Goal: Task Accomplishment & Management: Use online tool/utility

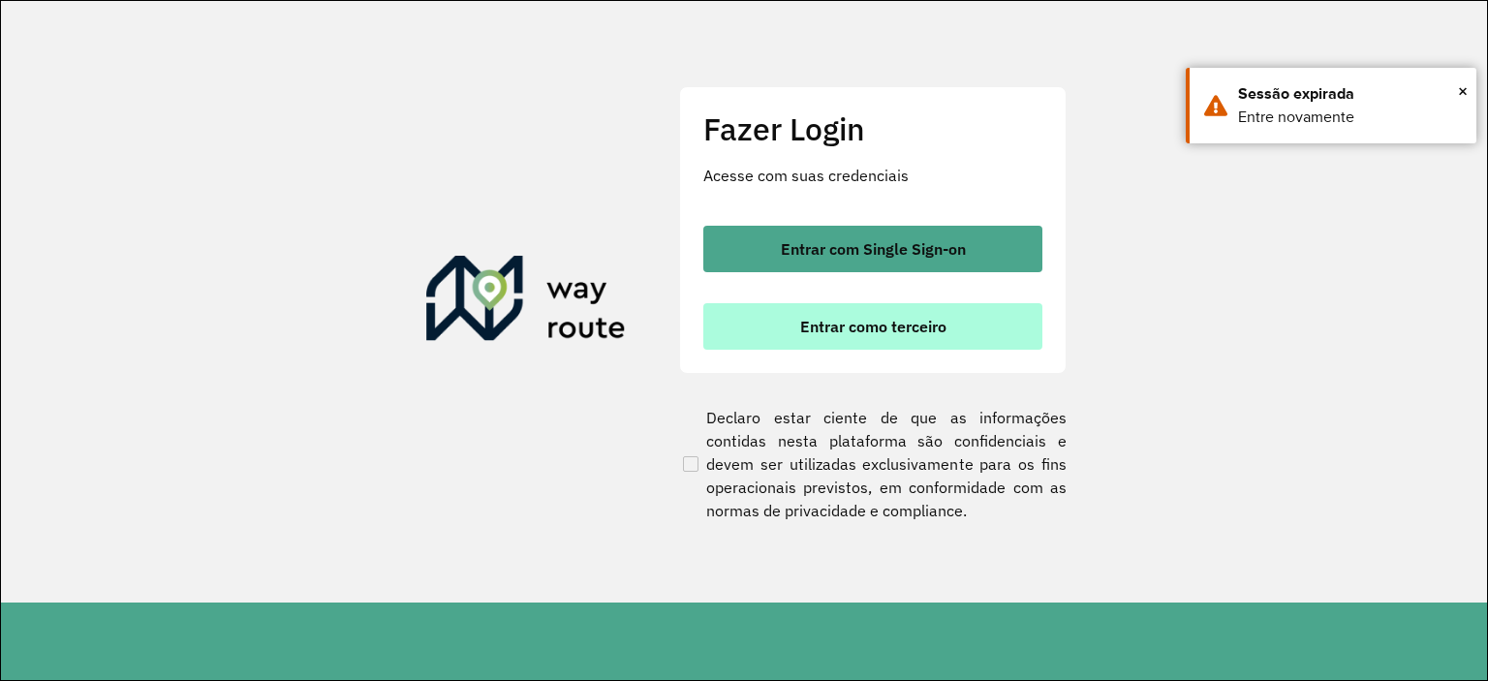
click at [843, 308] on button "Entrar como terceiro" at bounding box center [872, 326] width 339 height 46
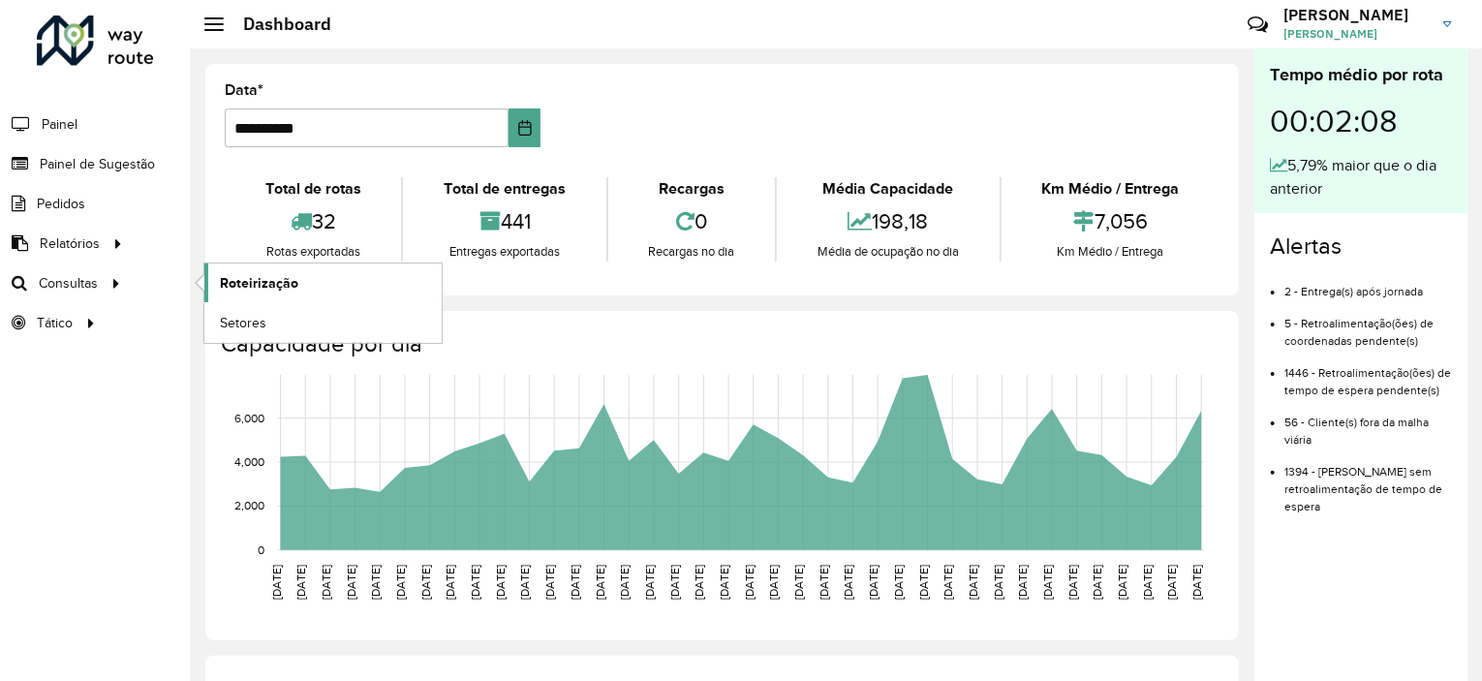
click at [315, 288] on link "Roteirização" at bounding box center [322, 282] width 237 height 39
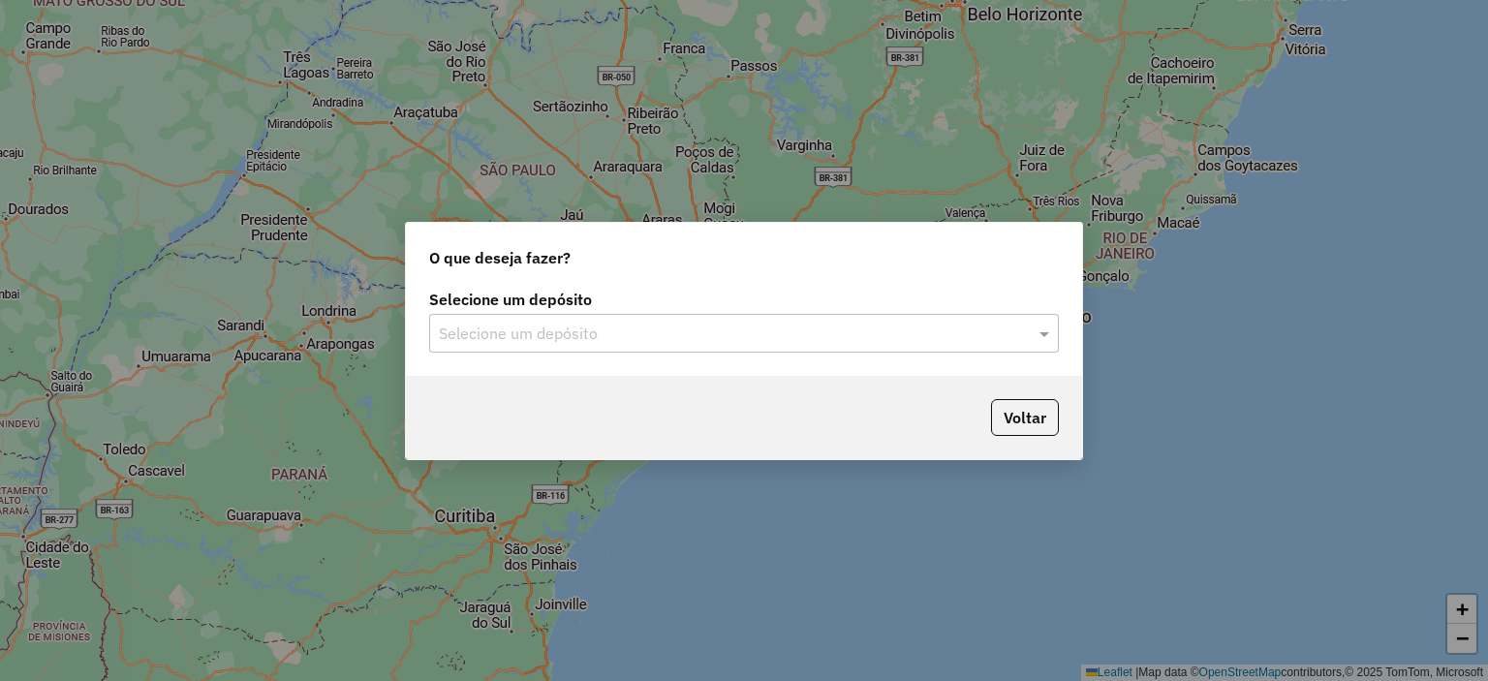
click at [662, 302] on label "Selecione um depósito" at bounding box center [744, 299] width 630 height 23
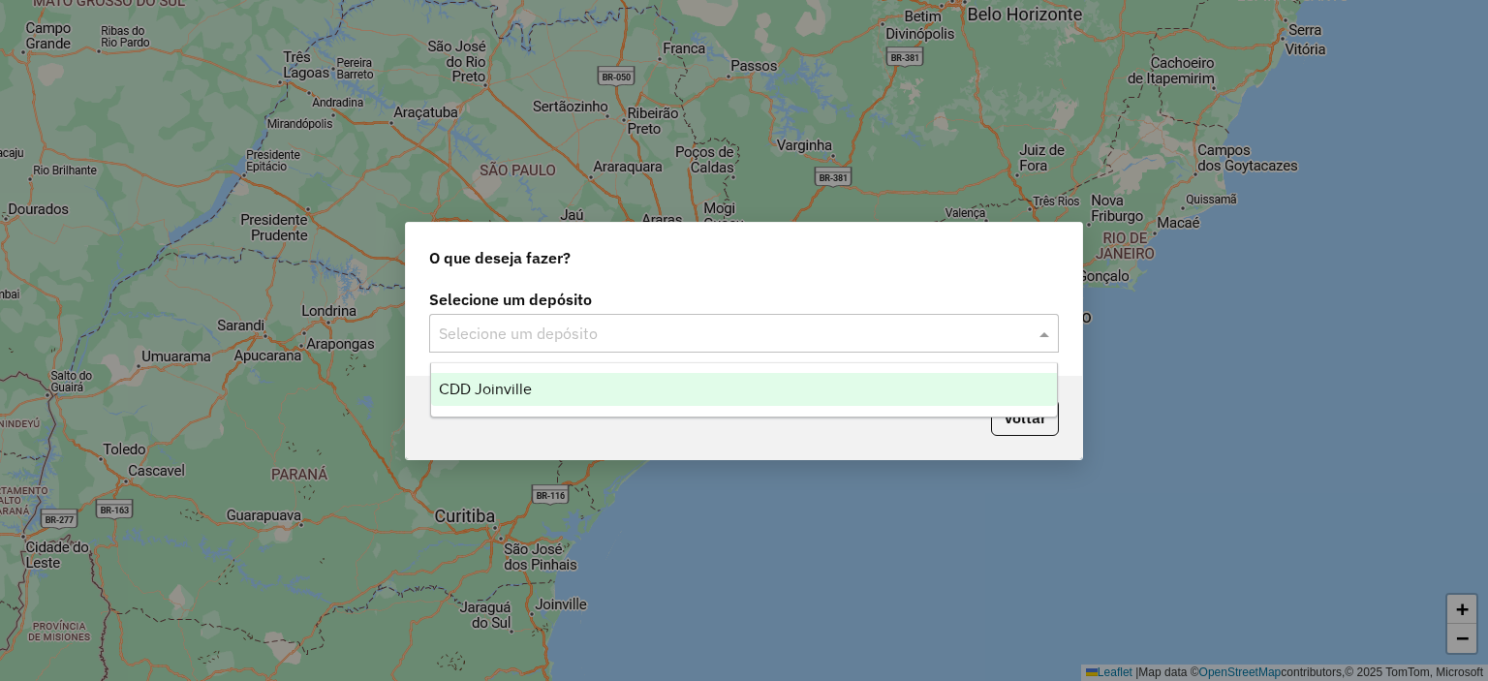
drag, startPoint x: 665, startPoint y: 319, endPoint x: 669, endPoint y: 340, distance: 21.7
click at [666, 321] on div "Selecione um depósito" at bounding box center [744, 333] width 630 height 39
click at [646, 379] on div "CDD Joinville" at bounding box center [744, 389] width 627 height 33
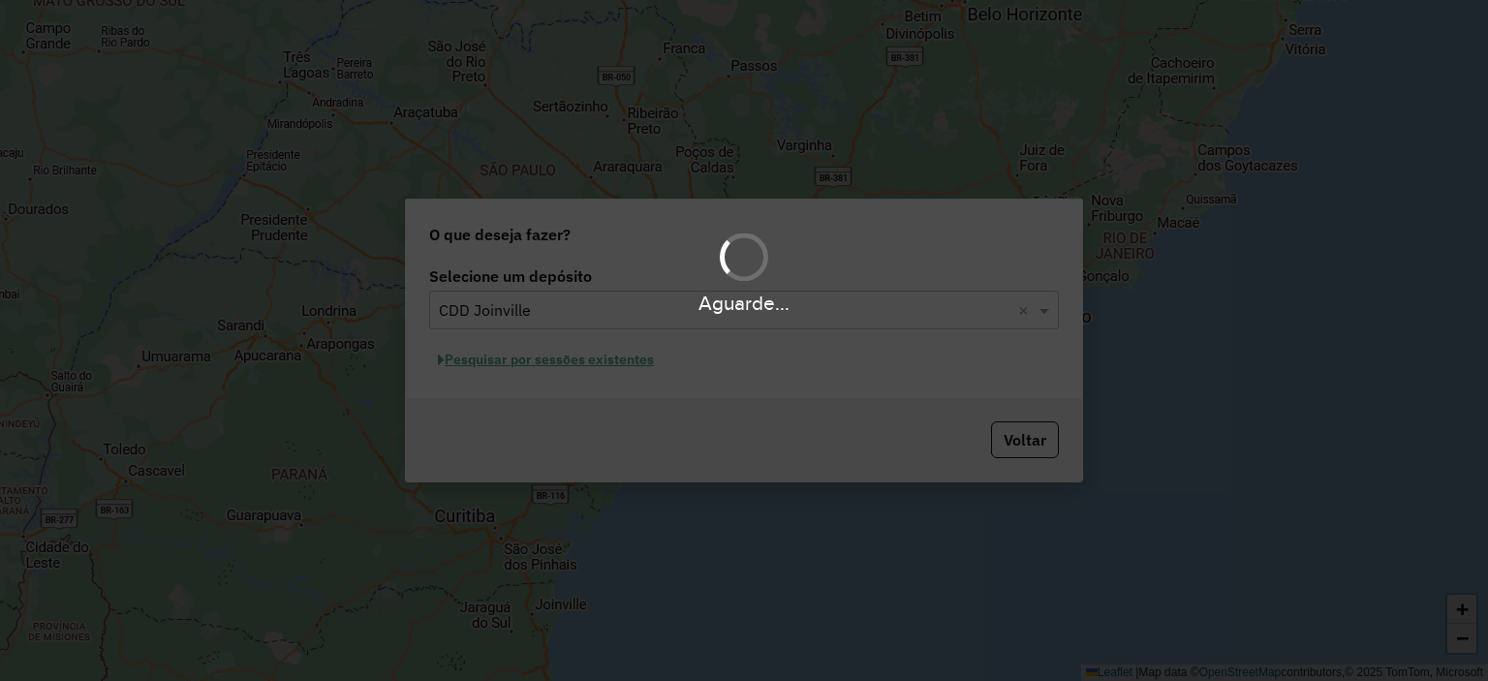
click at [608, 363] on div "Aguarde..." at bounding box center [744, 340] width 1488 height 681
click at [624, 363] on div "Aguarde..." at bounding box center [744, 340] width 1488 height 681
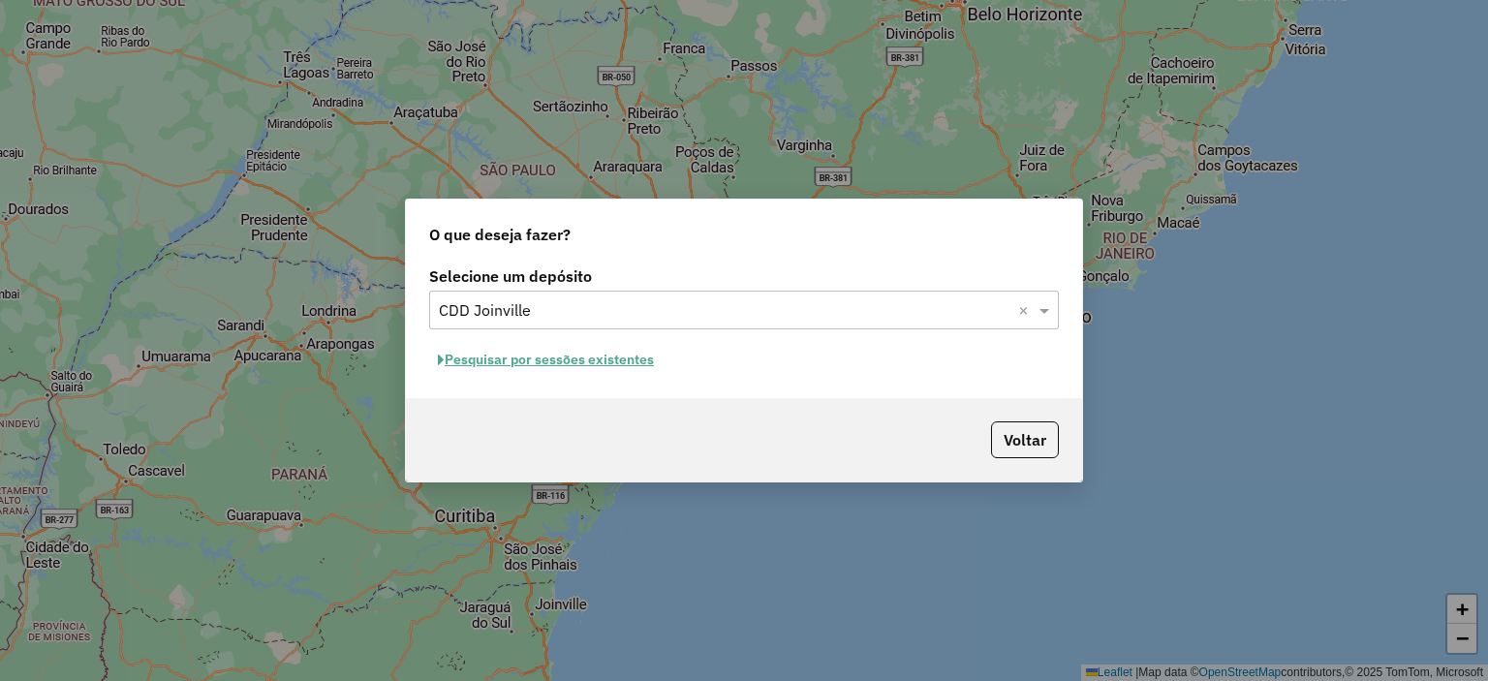
click at [604, 359] on button "Pesquisar por sessões existentes" at bounding box center [545, 360] width 233 height 30
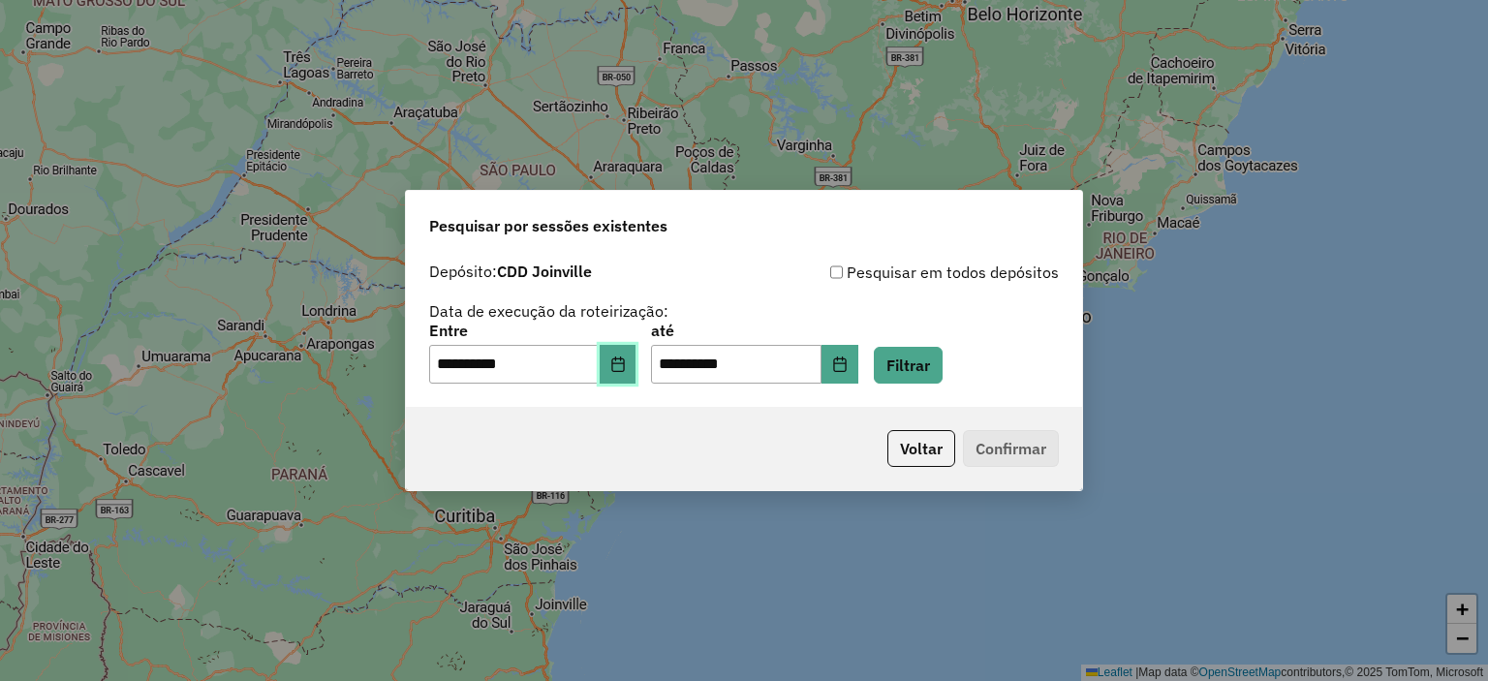
click at [624, 359] on icon "Choose Date" at bounding box center [617, 363] width 13 height 15
click at [880, 293] on div "**********" at bounding box center [744, 322] width 630 height 123
click at [976, 355] on div "**********" at bounding box center [744, 353] width 630 height 60
click at [942, 367] on button "Filtrar" at bounding box center [908, 365] width 69 height 37
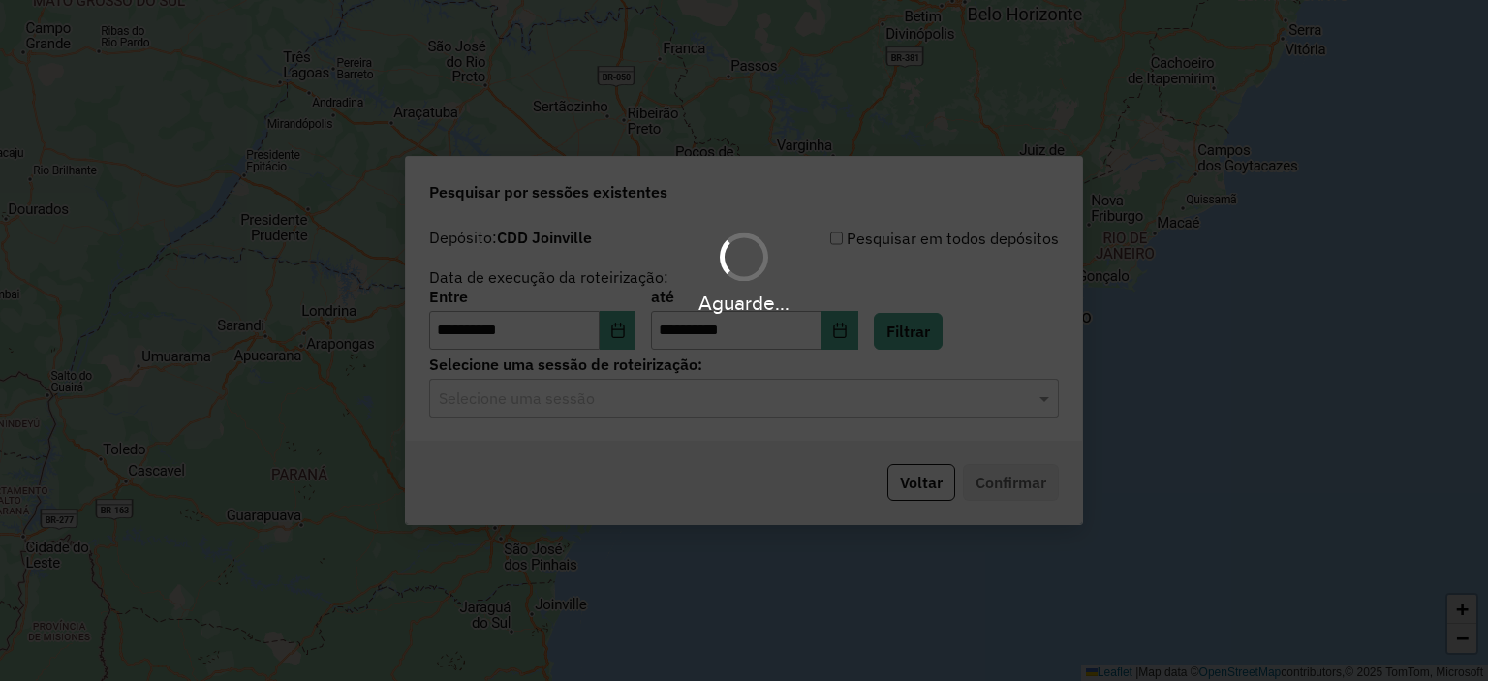
click at [535, 404] on hb-app "**********" at bounding box center [744, 340] width 1488 height 681
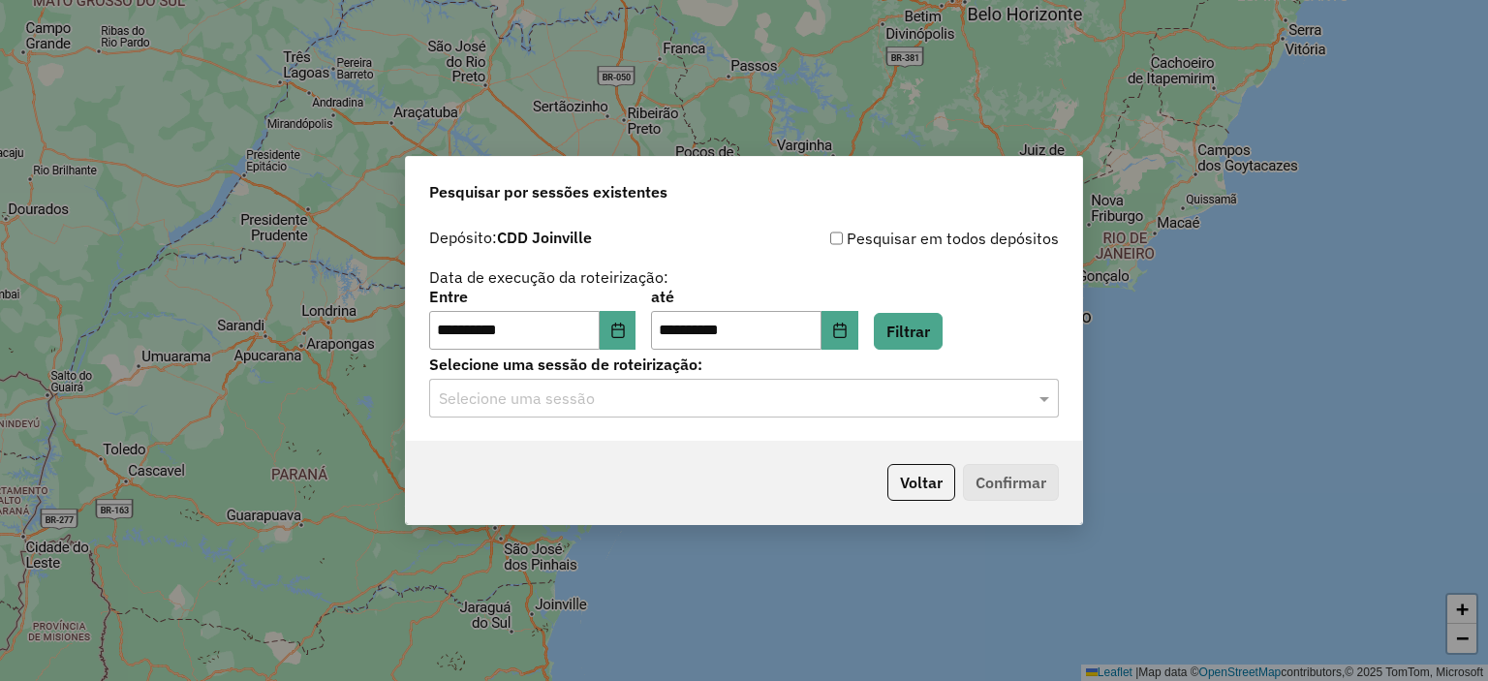
click at [531, 402] on input "text" at bounding box center [724, 398] width 571 height 23
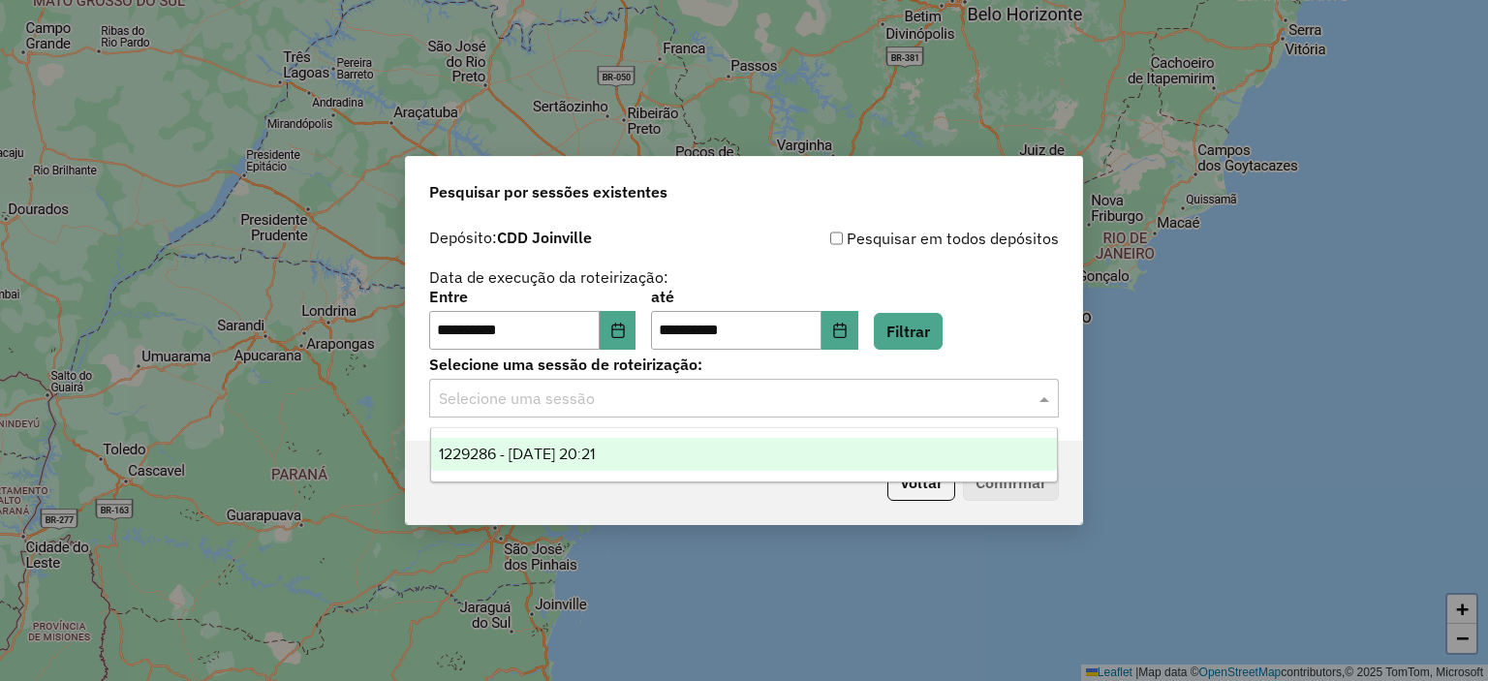
click at [554, 460] on span "1229286 - 13/08/2025 20:21" at bounding box center [517, 454] width 156 height 16
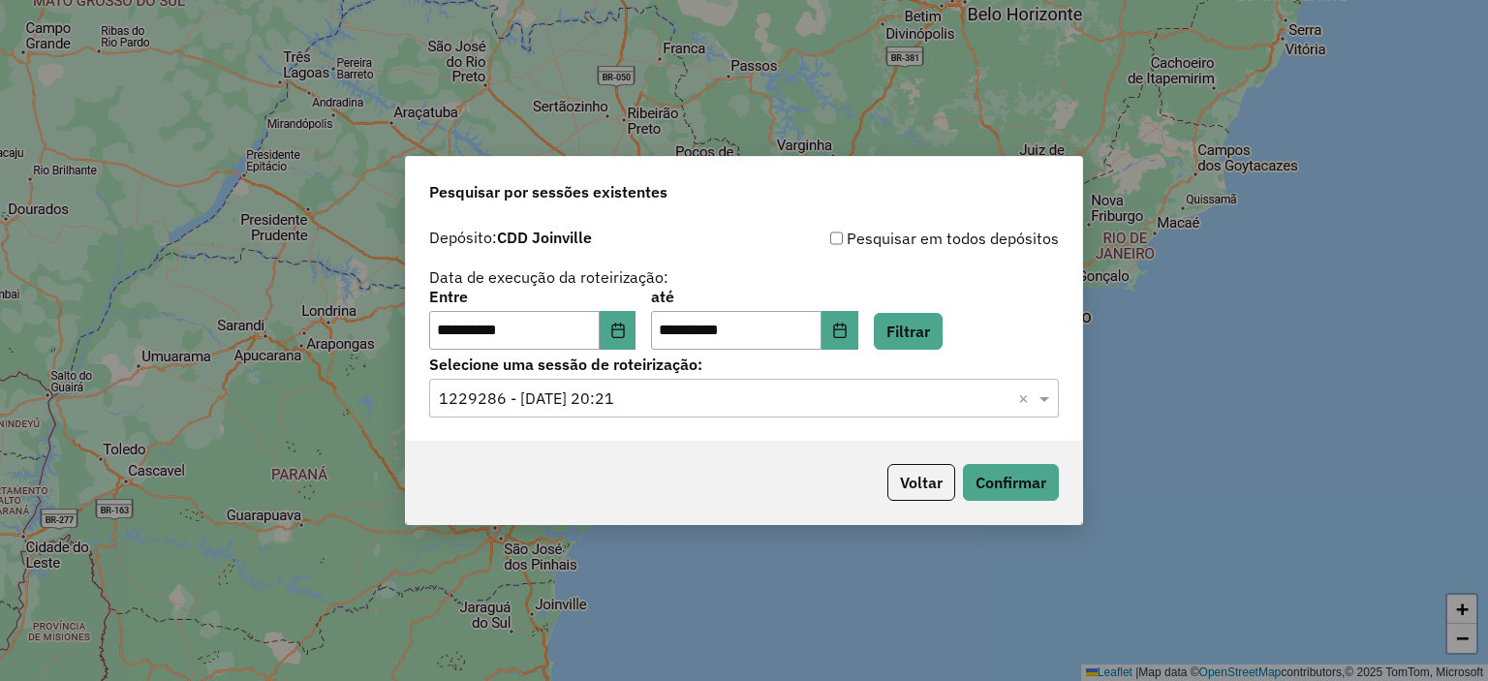
click at [1058, 503] on div "Voltar Confirmar" at bounding box center [744, 482] width 676 height 83
click at [1046, 491] on button "Confirmar" at bounding box center [1011, 482] width 96 height 37
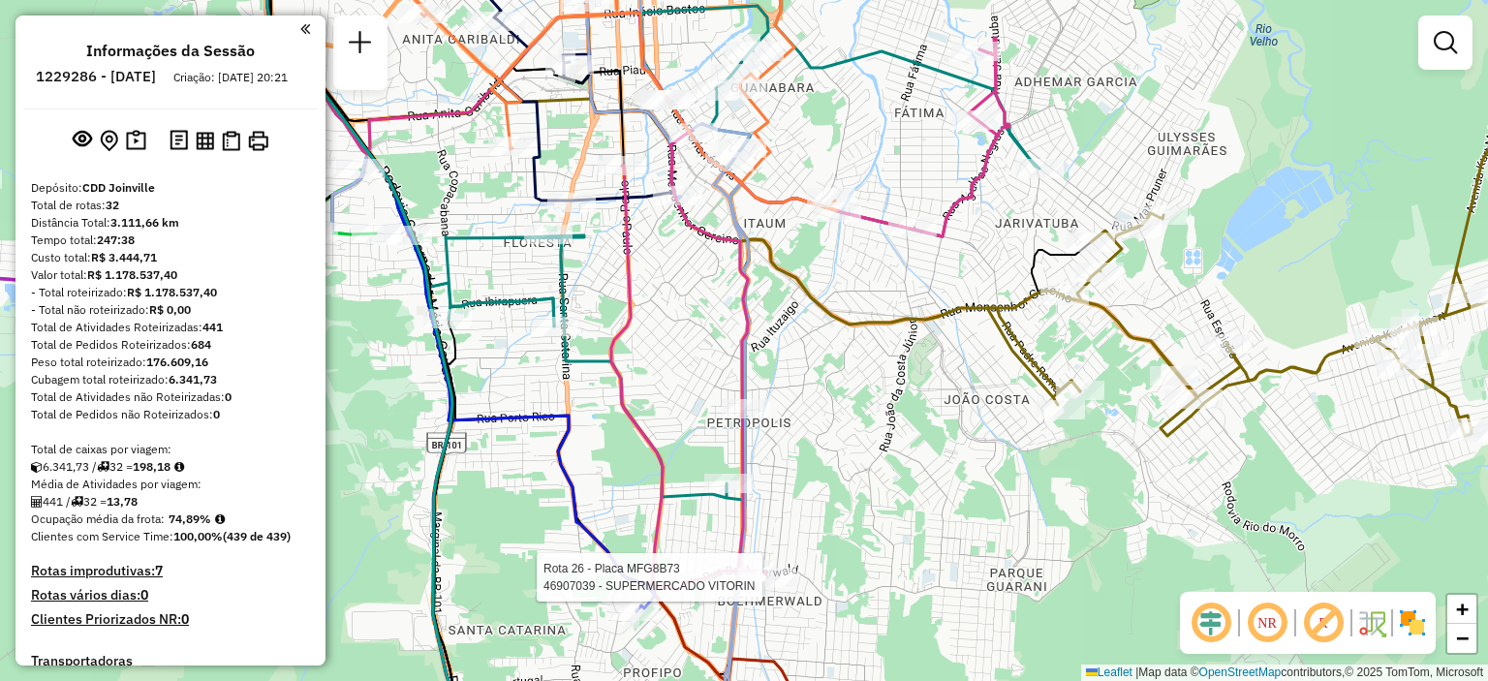
select select "**********"
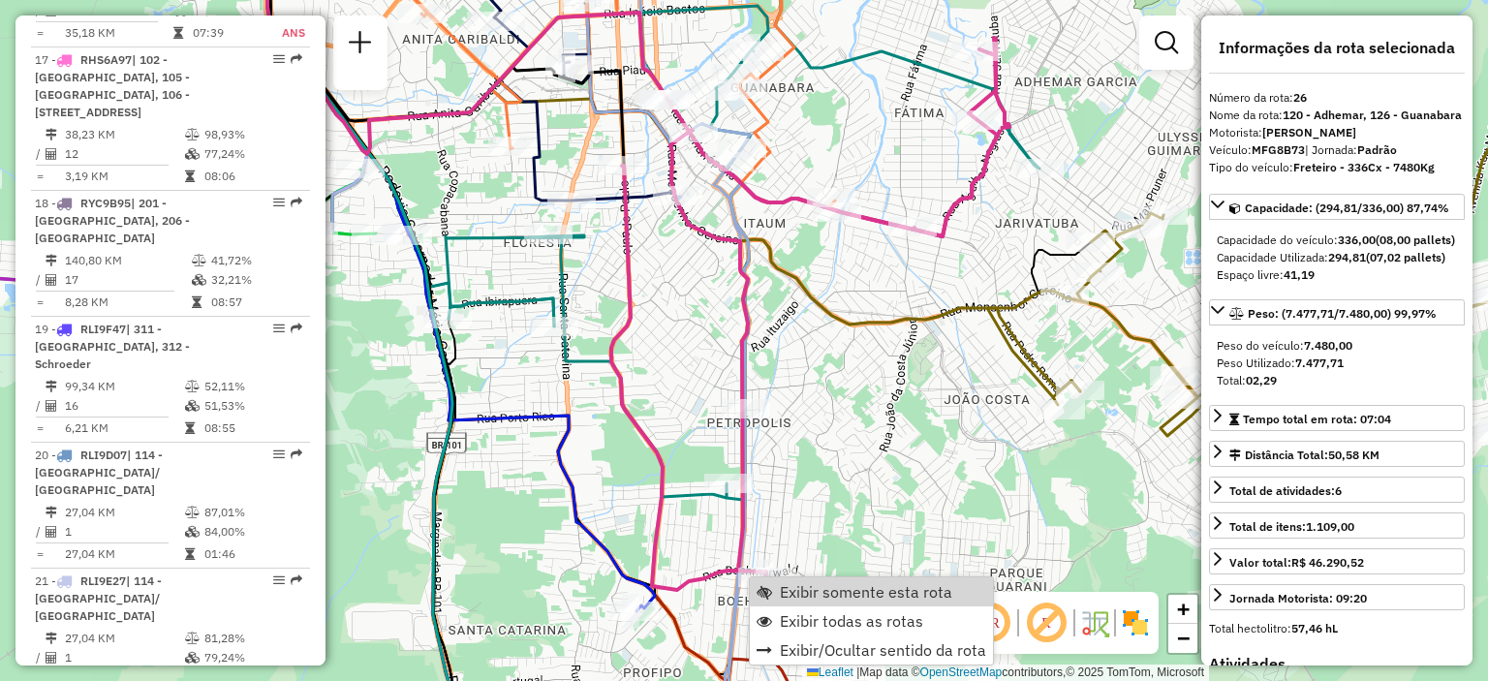
scroll to position [3669, 0]
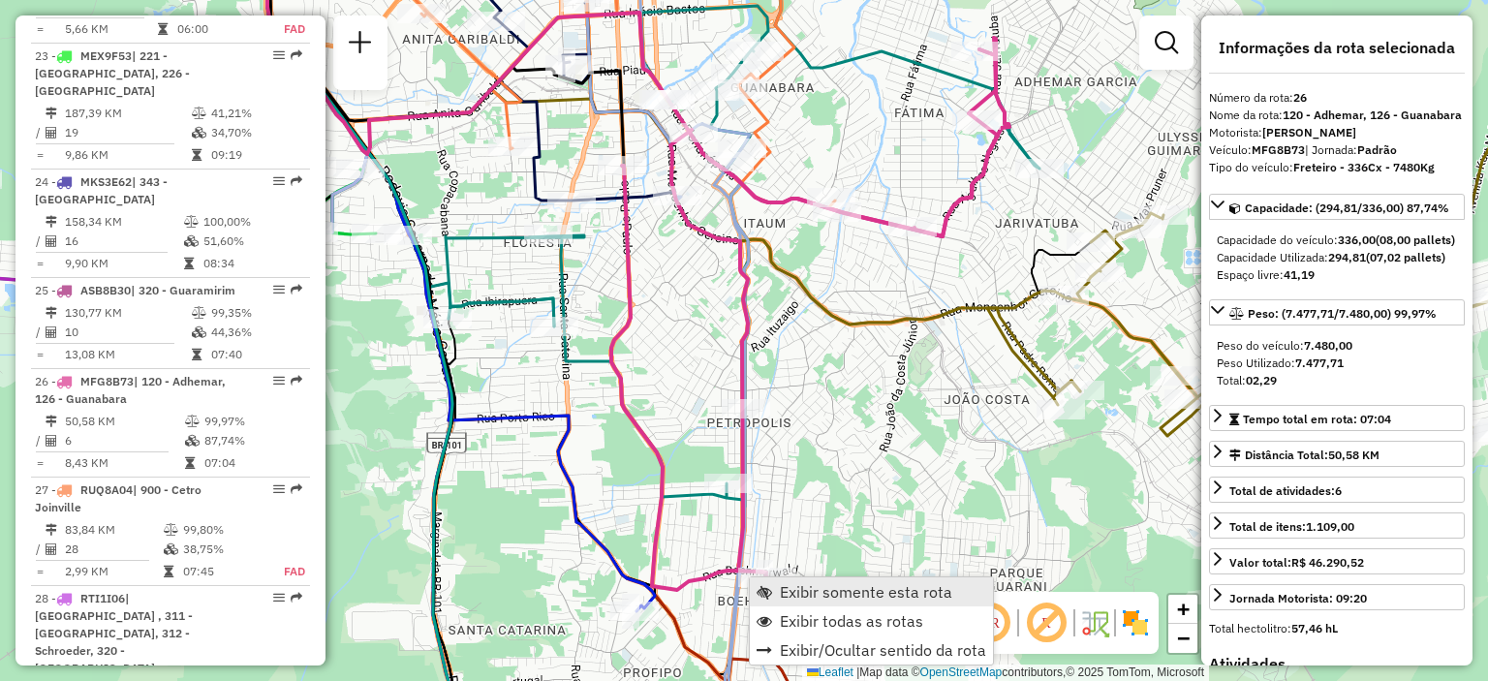
click at [792, 579] on link "Exibir somente esta rota" at bounding box center [871, 591] width 243 height 29
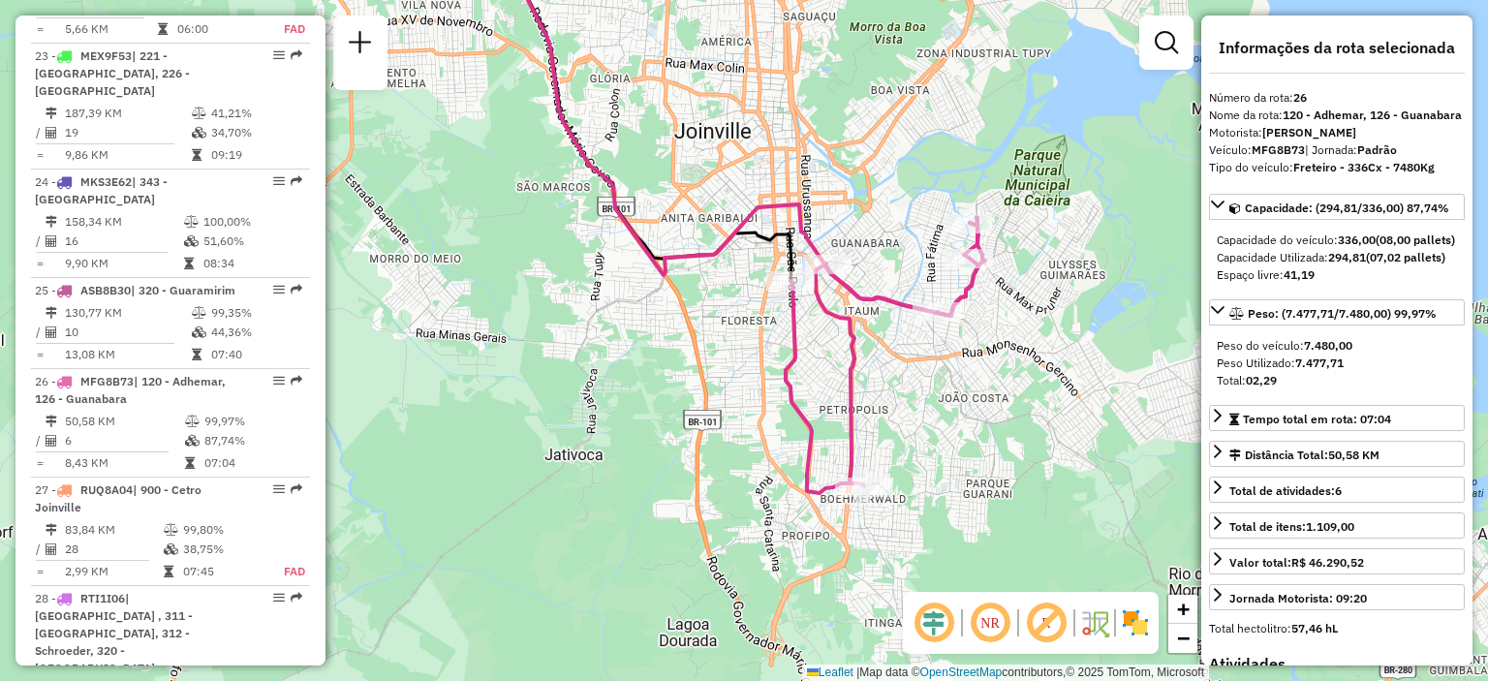
drag, startPoint x: 851, startPoint y: 496, endPoint x: 763, endPoint y: 314, distance: 202.3
click at [763, 314] on div "Janela de atendimento Grade de atendimento Capacidade Transportadoras Veículos …" at bounding box center [744, 340] width 1488 height 681
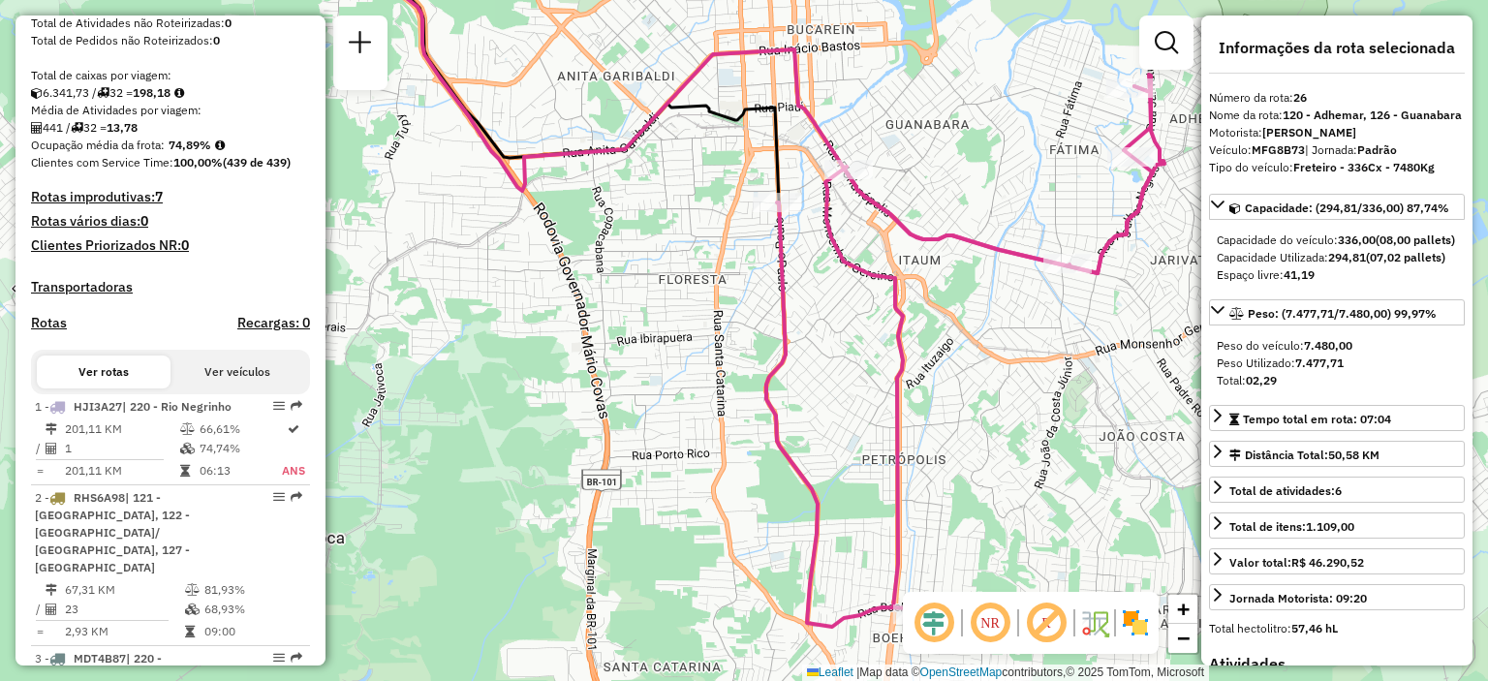
scroll to position [516, 0]
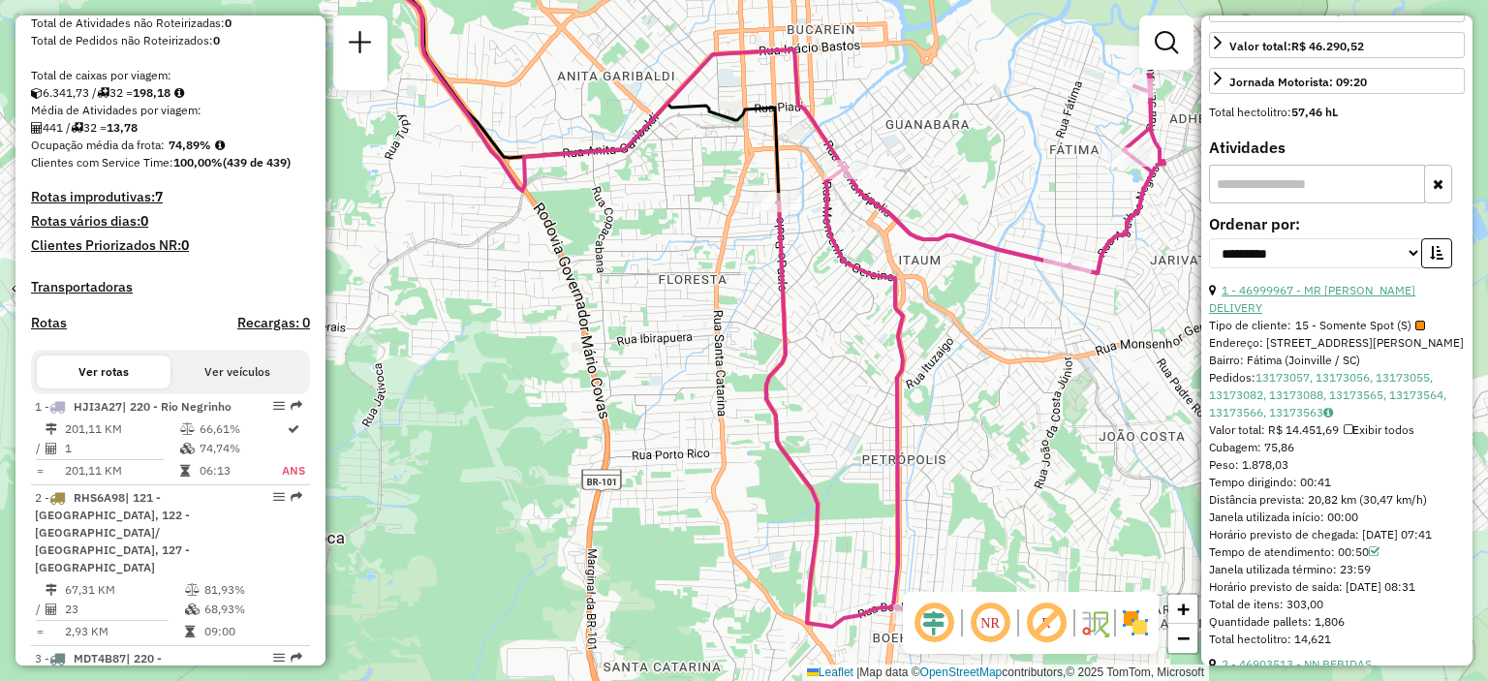
click at [1315, 315] on link "1 - 46999967 - MR BEER DELIVERY" at bounding box center [1312, 299] width 206 height 32
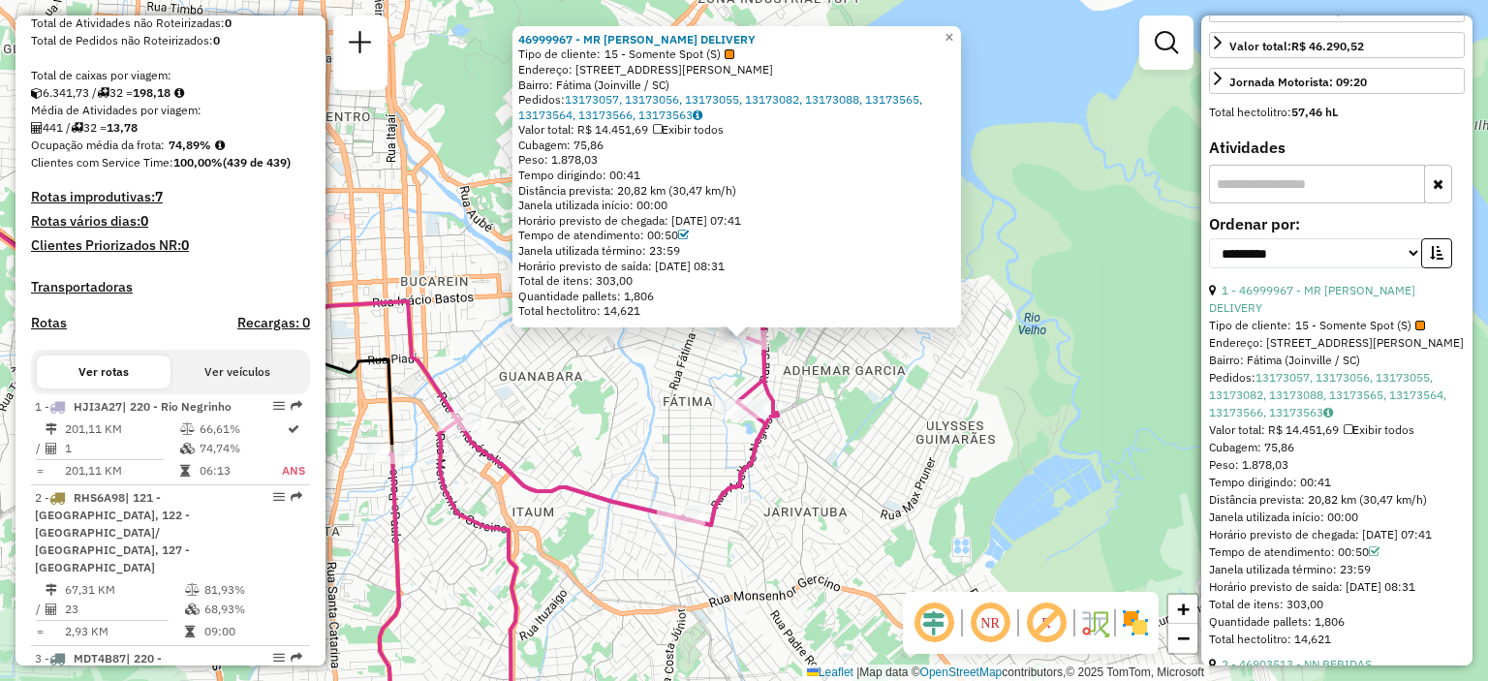
click at [798, 386] on div "46999967 - MR BEER DELIVERY Tipo de cliente: 15 - Somente Spot (S) Endereço: Ru…" at bounding box center [744, 340] width 1488 height 681
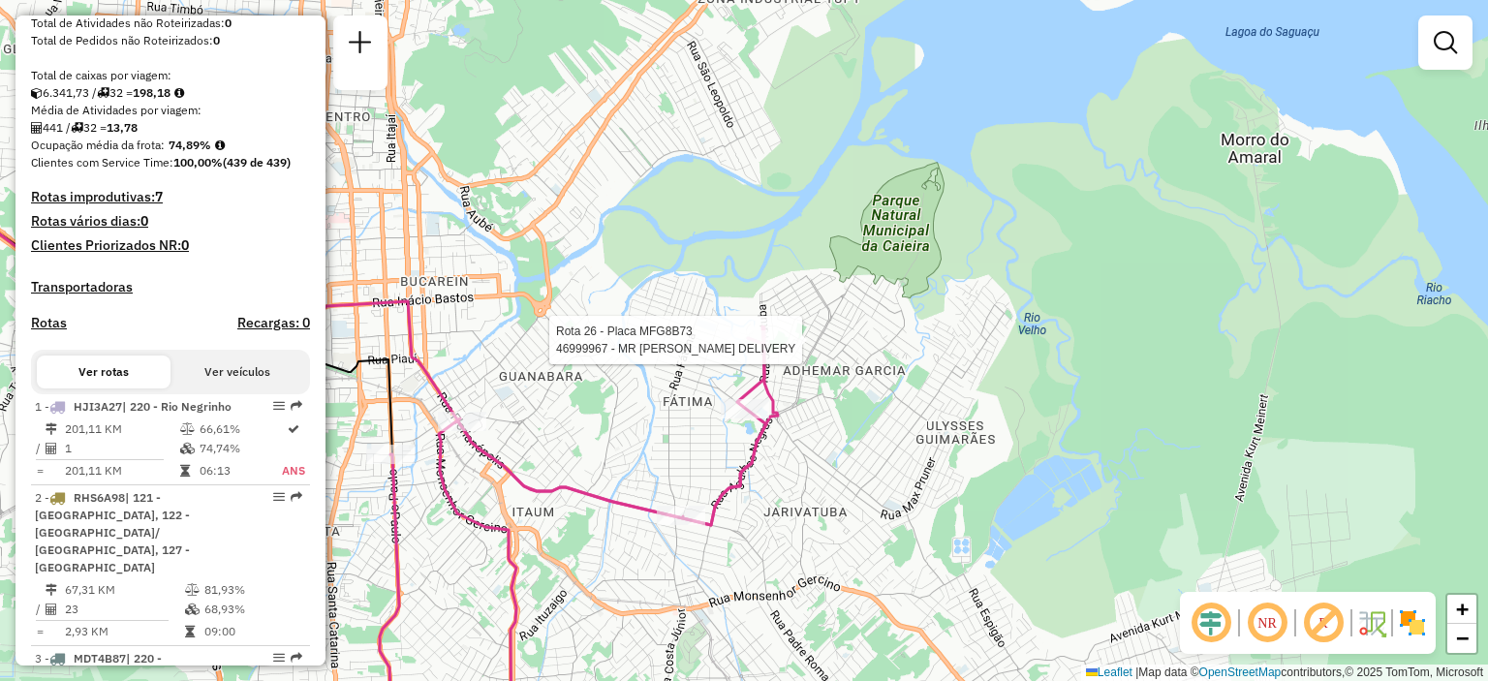
select select "**********"
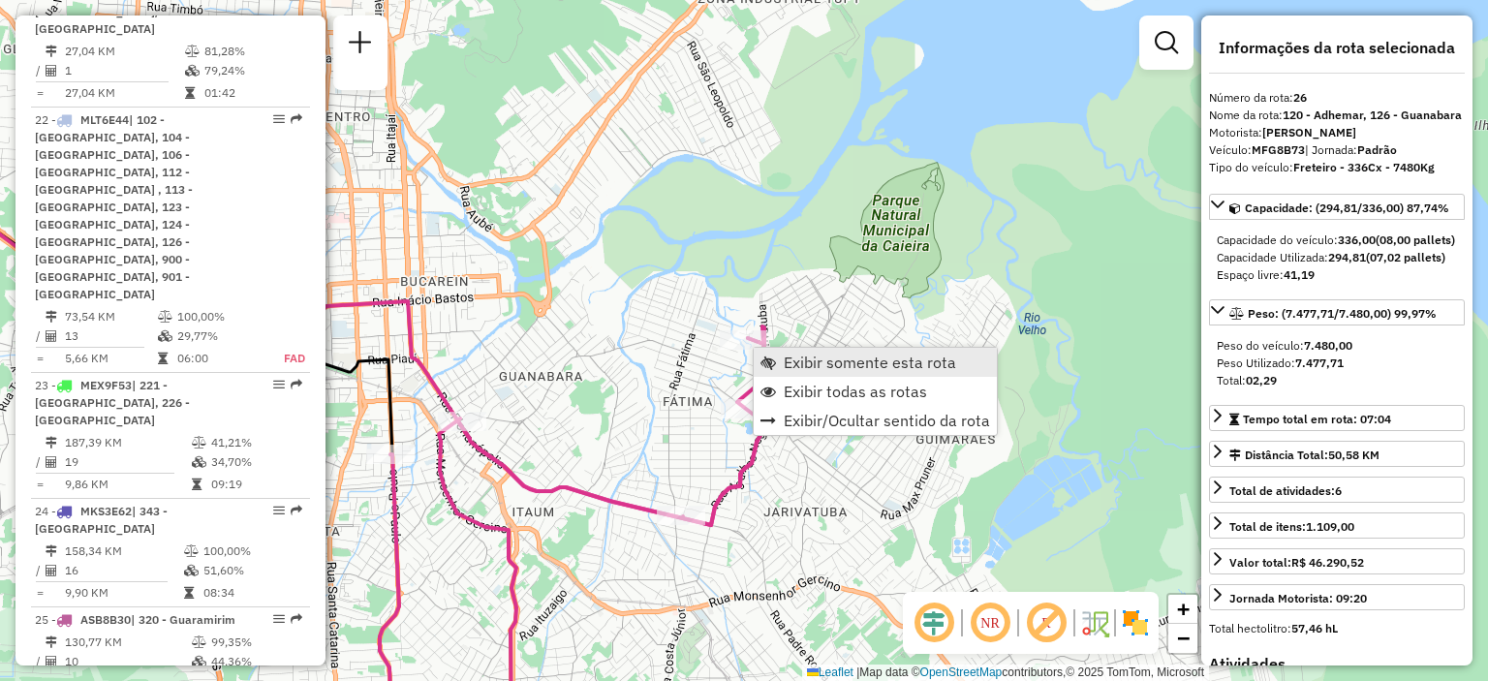
scroll to position [3669, 0]
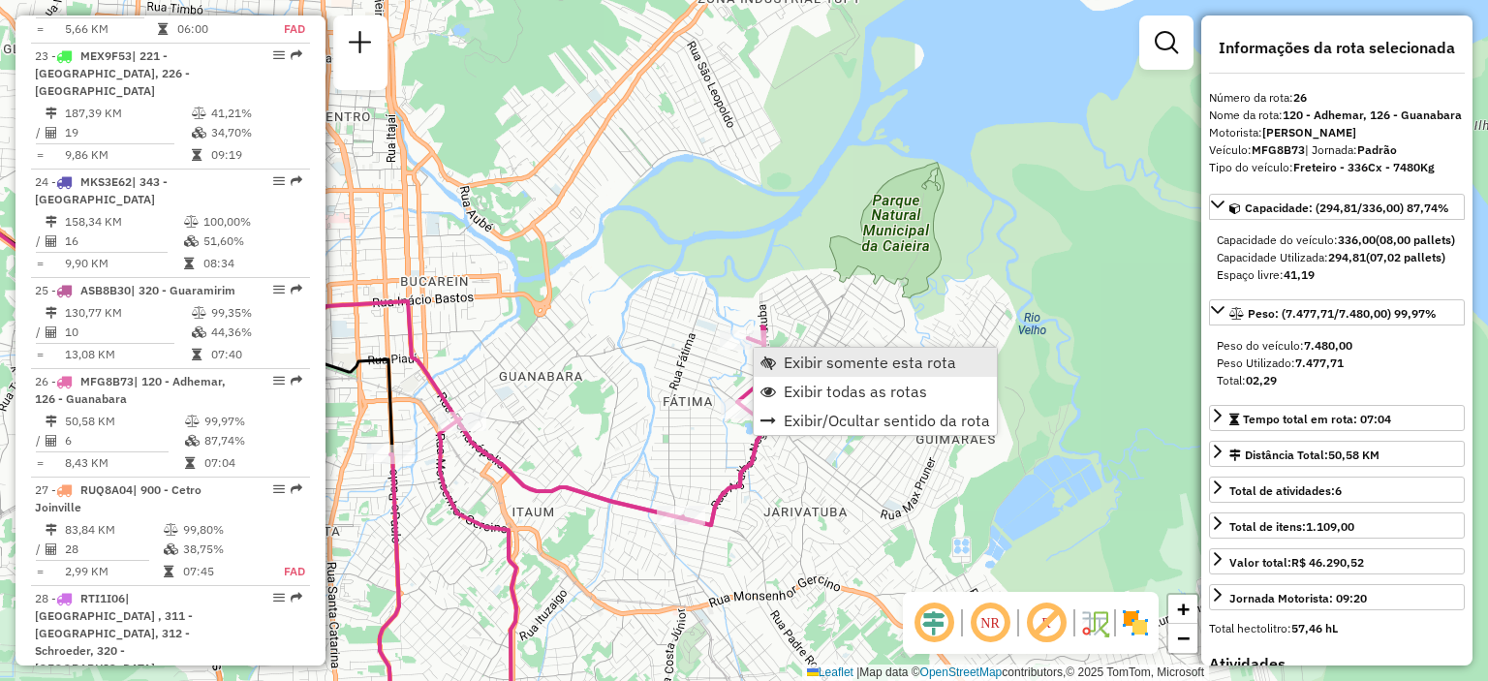
click at [792, 359] on span "Exibir somente esta rota" at bounding box center [870, 361] width 172 height 15
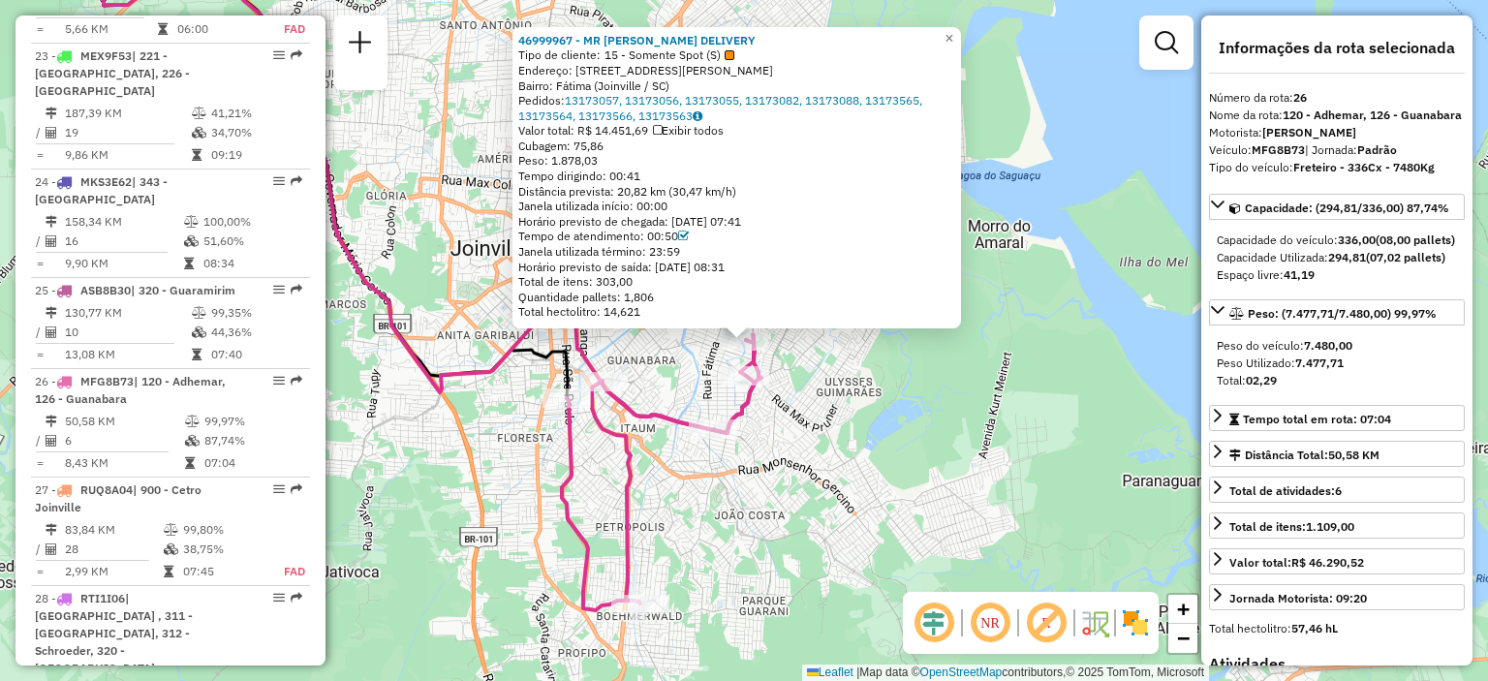
drag, startPoint x: 767, startPoint y: 67, endPoint x: 581, endPoint y: 65, distance: 186.0
click at [581, 65] on div "Endereço: Rua Dimas Nunes Francisco, 70" at bounding box center [736, 70] width 437 height 15
click at [756, 78] on div "Bairro: Fátima (Joinville / SC)" at bounding box center [736, 85] width 437 height 15
click at [829, 220] on div "Horário previsto de chegada: 13/08/2025 07:41" at bounding box center [736, 221] width 437 height 15
click at [821, 403] on div "46999967 - MR BEER DELIVERY Tipo de cliente: 15 - Somente Spot (S) Endereço: Ru…" at bounding box center [744, 340] width 1488 height 681
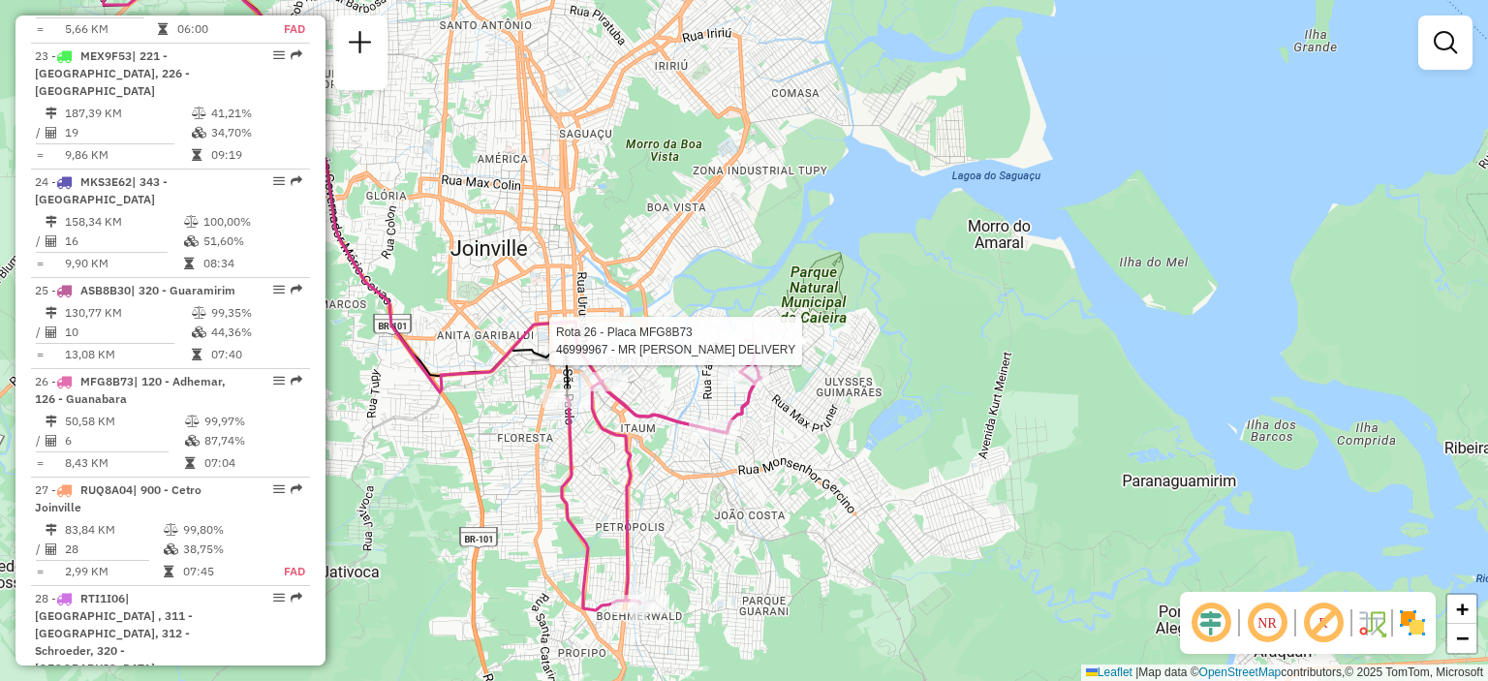
select select "**********"
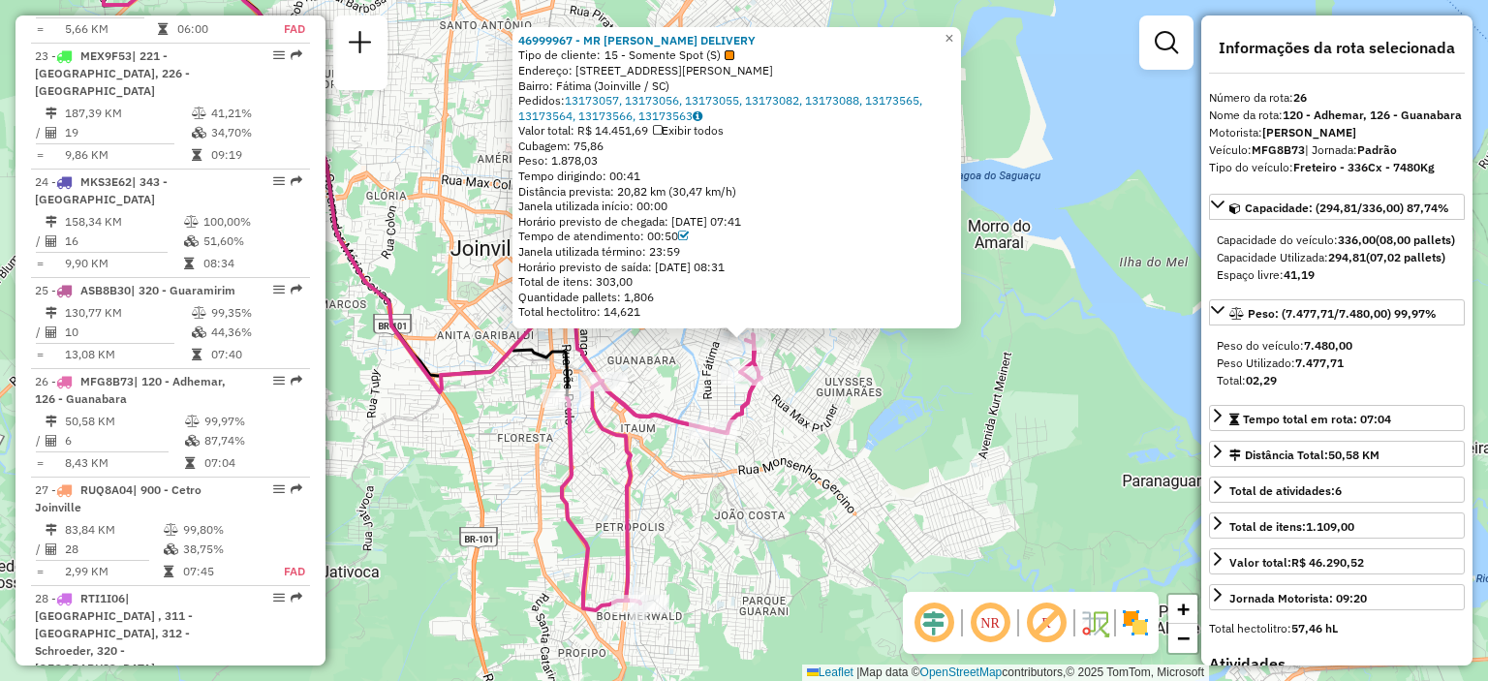
drag, startPoint x: 686, startPoint y: 82, endPoint x: 583, endPoint y: 68, distance: 103.7
click at [583, 68] on div "46999967 - MR BEER DELIVERY Tipo de cliente: 15 - Somente Spot (S) Endereço: Ru…" at bounding box center [736, 176] width 437 height 287
click at [1073, 427] on div "46999967 - MR BEER DELIVERY Tipo de cliente: 15 - Somente Spot (S) Endereço: Ru…" at bounding box center [744, 340] width 1488 height 681
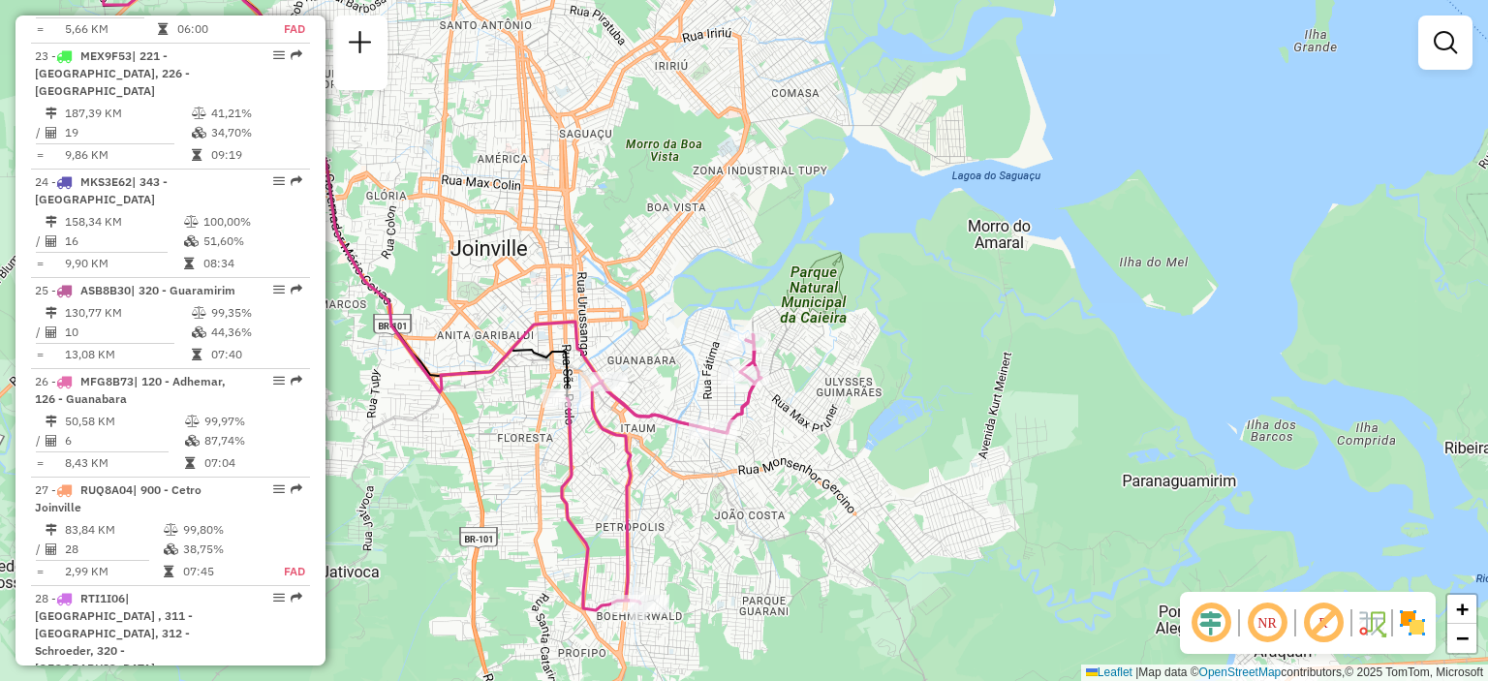
click at [733, 351] on div at bounding box center [744, 340] width 48 height 19
select select "**********"
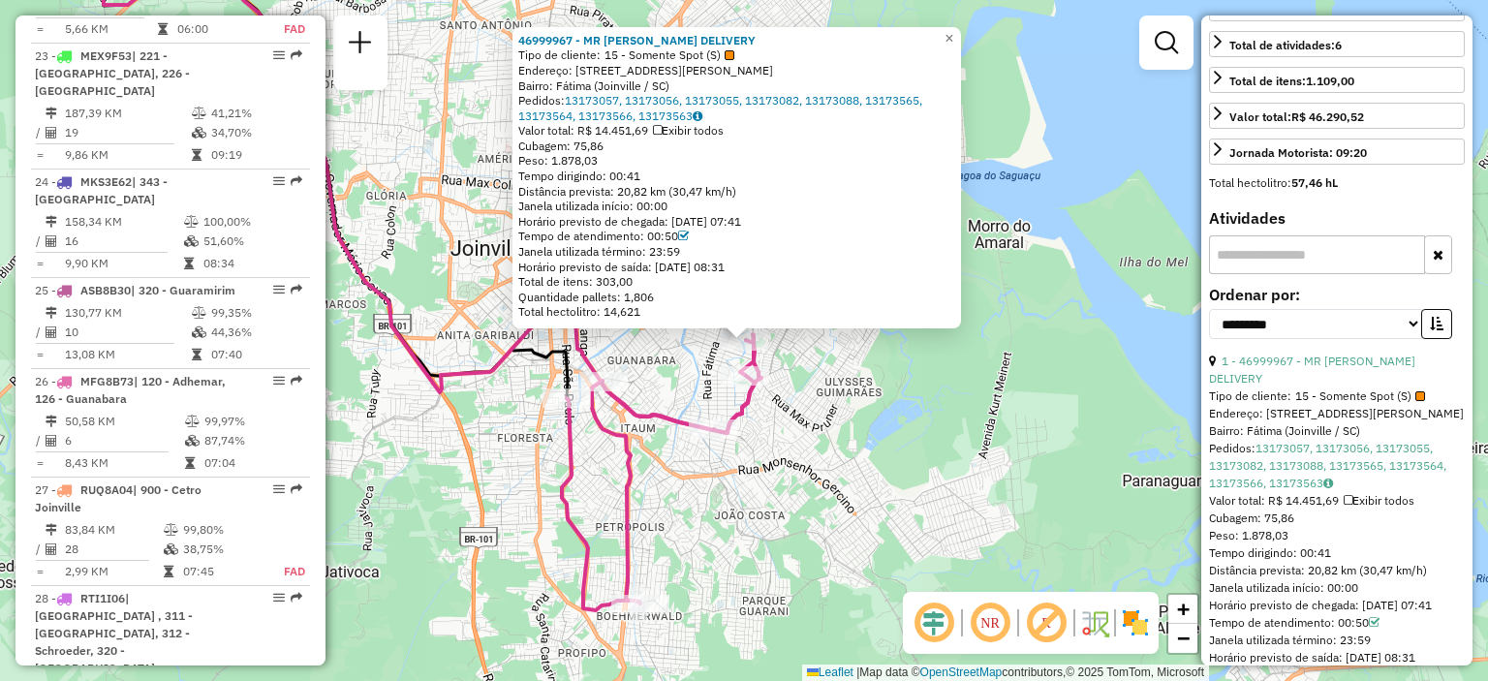
scroll to position [678, 0]
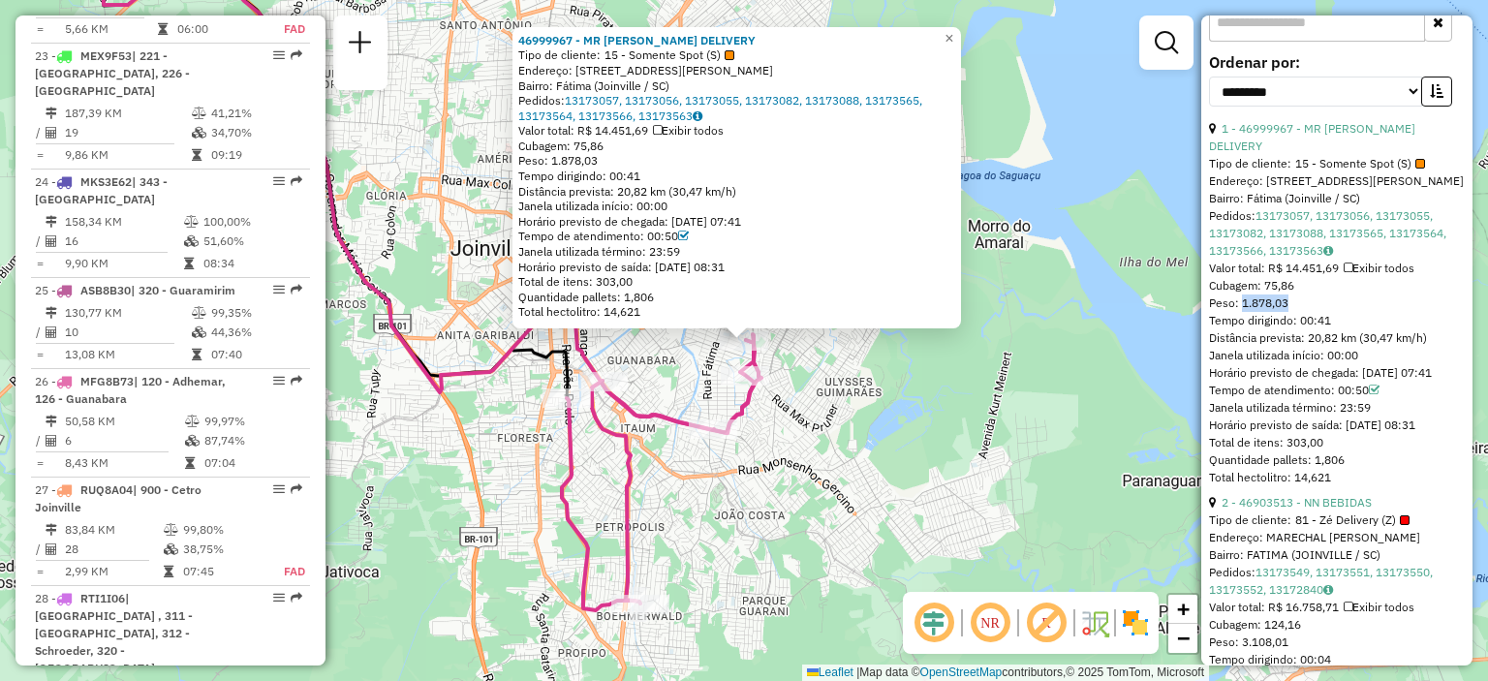
drag, startPoint x: 1290, startPoint y: 337, endPoint x: 1239, endPoint y: 334, distance: 51.4
click at [1239, 312] on div "Peso: 1.878,03" at bounding box center [1337, 302] width 256 height 17
click at [1340, 312] on div "Peso: 1.878,03" at bounding box center [1337, 302] width 256 height 17
click at [654, 340] on div "Rota 26 - Placa MFG8B73 46902074 - SUPERMERCADO DIASVIL 46999967 - MR BEER DELI…" at bounding box center [744, 340] width 1488 height 681
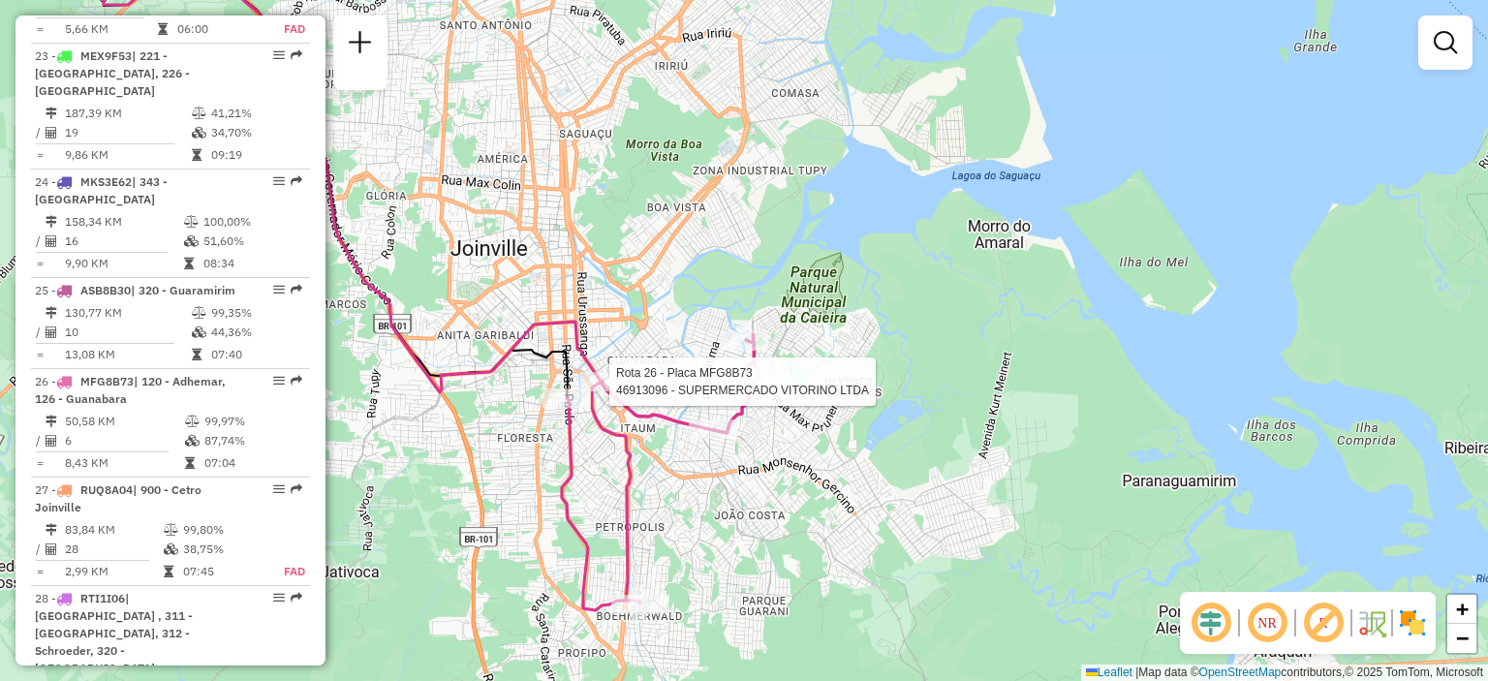
select select "**********"
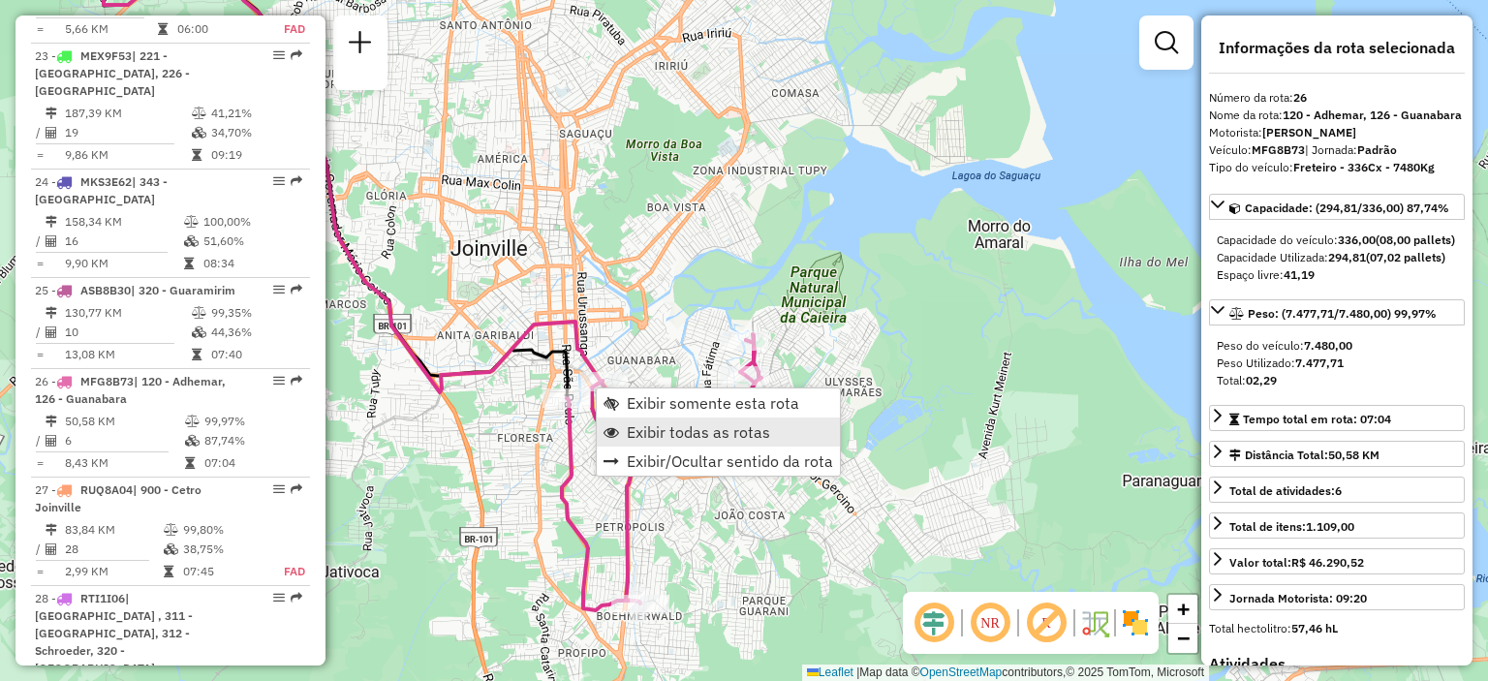
click at [691, 427] on span "Exibir todas as rotas" at bounding box center [698, 431] width 143 height 15
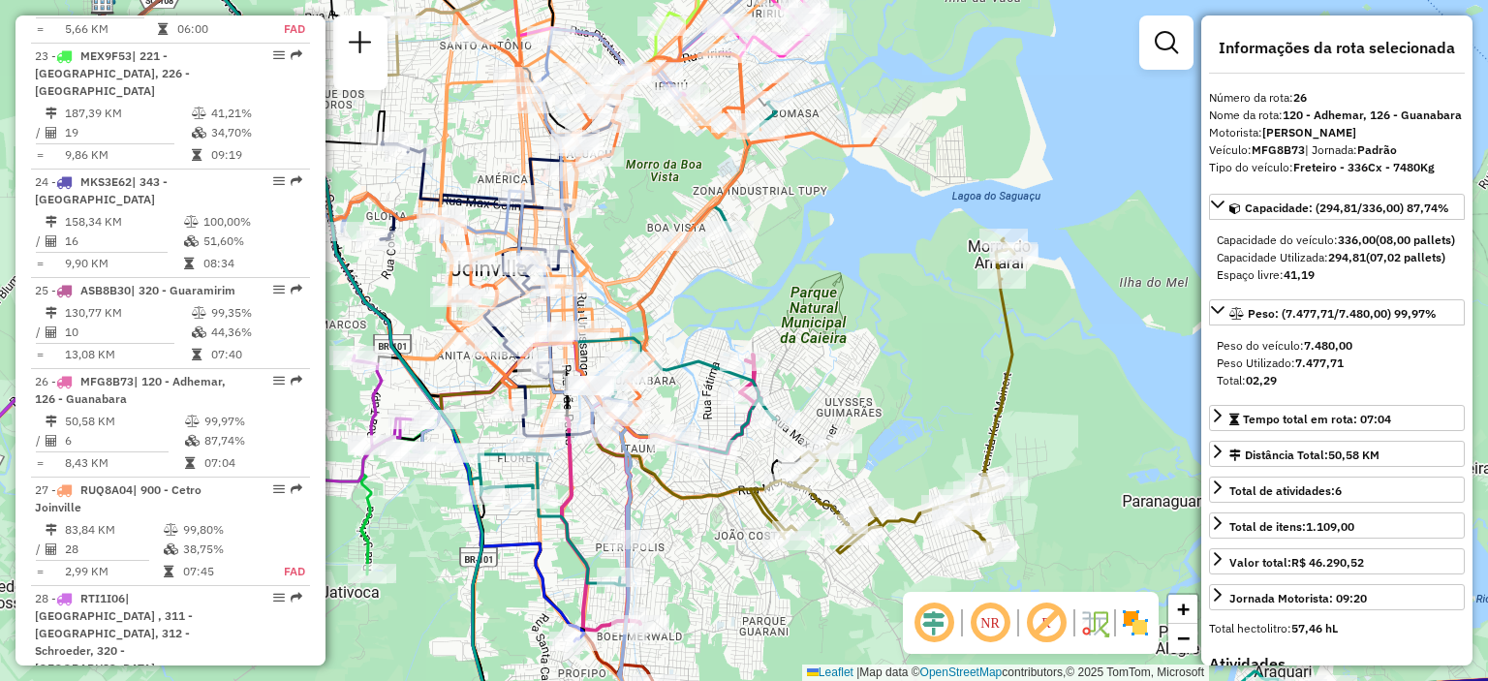
drag, startPoint x: 616, startPoint y: 201, endPoint x: 645, endPoint y: 297, distance: 100.2
click at [645, 297] on div "Janela de atendimento Grade de atendimento Capacidade Transportadoras Veículos …" at bounding box center [744, 340] width 1488 height 681
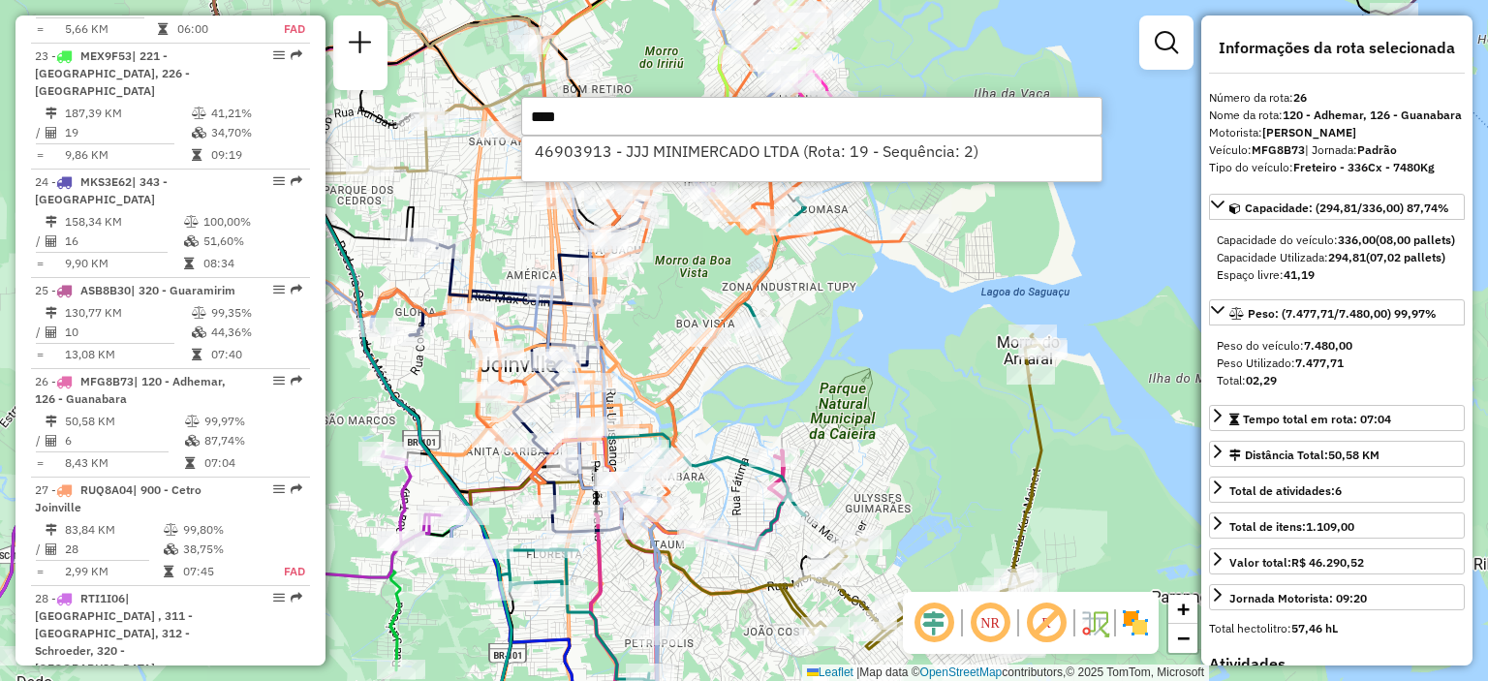
type input "****"
click at [635, 169] on div "46903913 - JJJ MINIMERCADO LTDA (Rota: 19 - Sequência: 2)" at bounding box center [811, 159] width 581 height 46
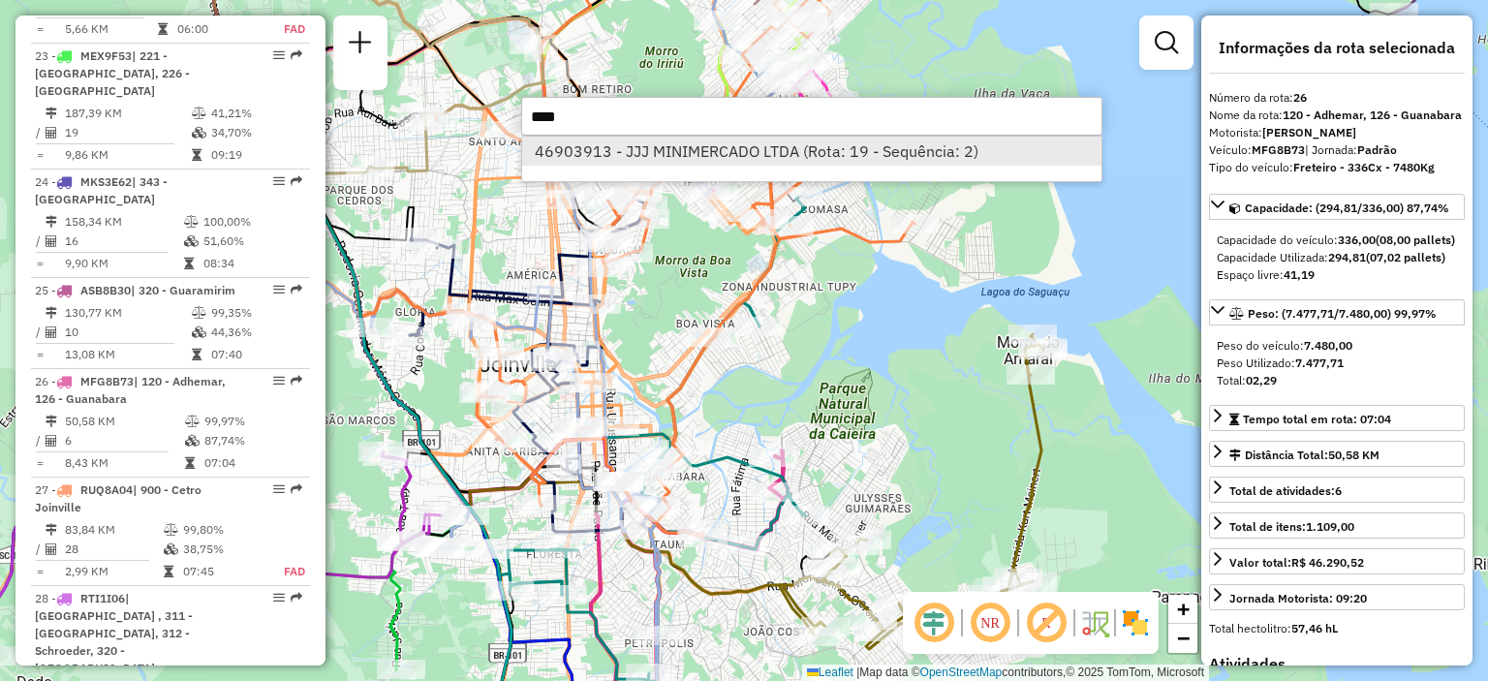
click at [637, 158] on li "46903913 - JJJ MINIMERCADO LTDA (Rota: 19 - Sequência: 2)" at bounding box center [811, 151] width 579 height 29
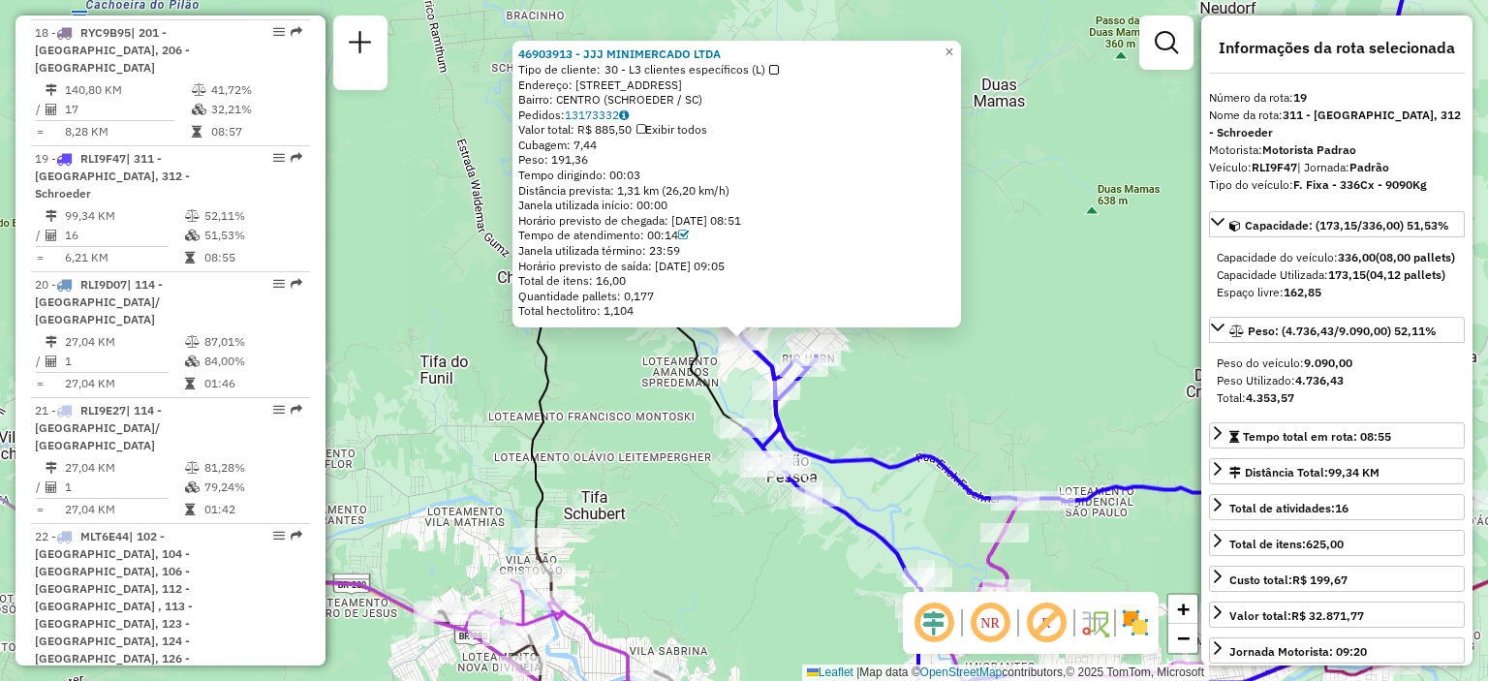
scroll to position [2840, 0]
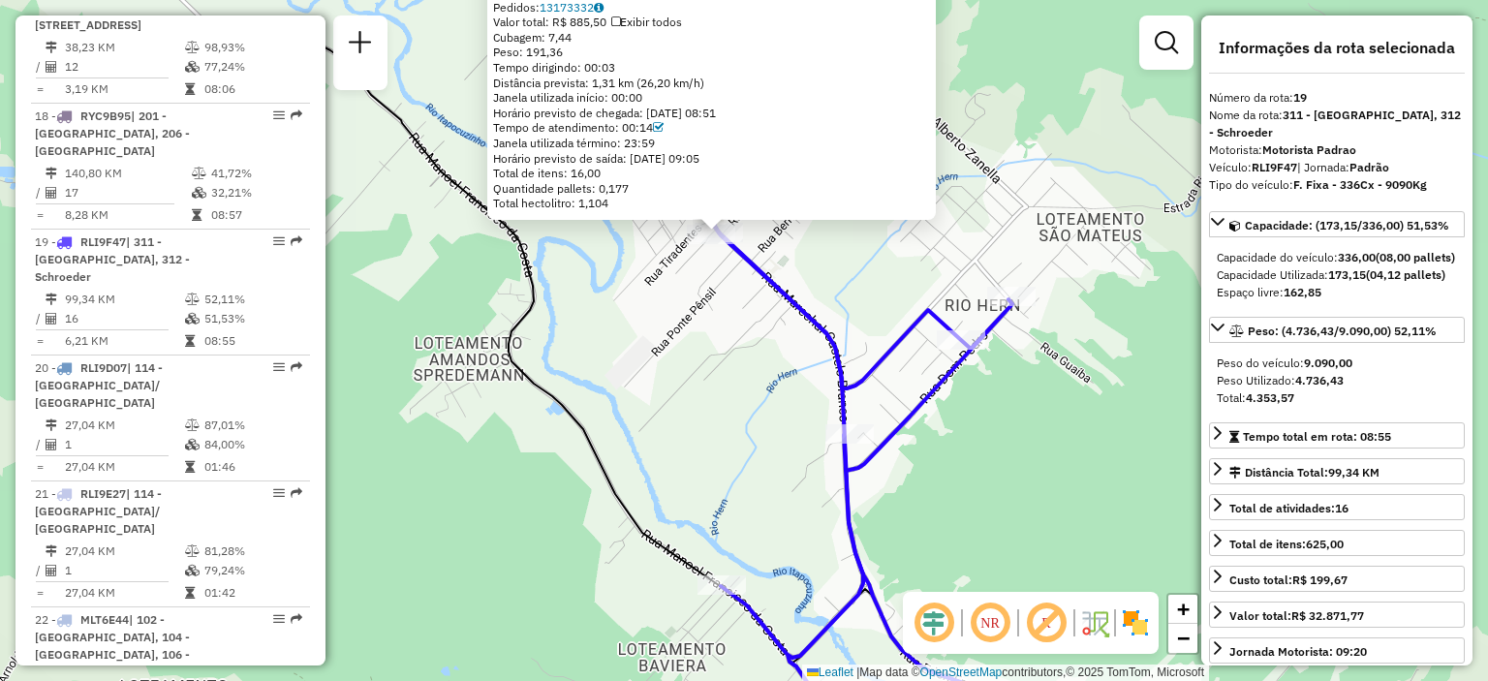
drag, startPoint x: 846, startPoint y: 275, endPoint x: 797, endPoint y: 329, distance: 72.7
click at [798, 329] on div "46903913 - JJJ MINIMERCADO LTDA Tipo de cliente: 30 - L3 clientes específicos (…" at bounding box center [744, 340] width 1488 height 681
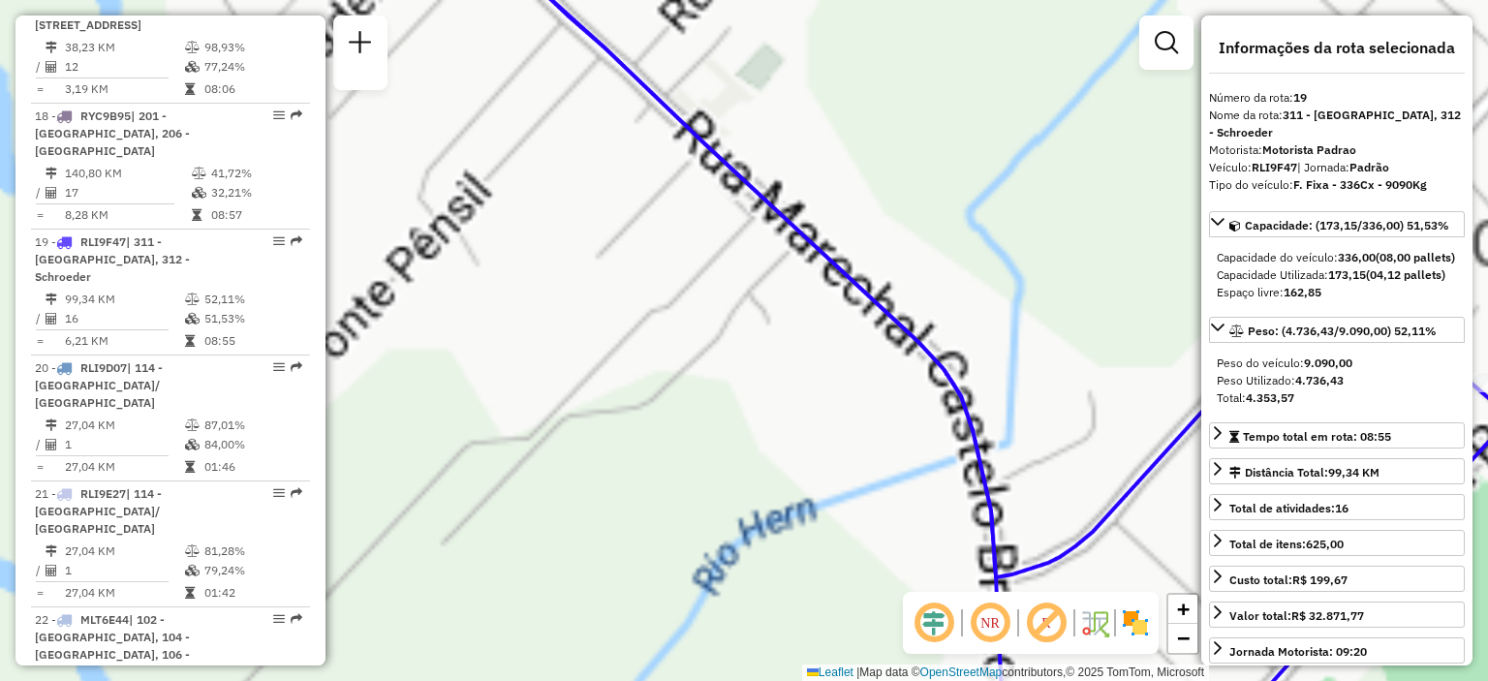
drag, startPoint x: 658, startPoint y: 262, endPoint x: 732, endPoint y: 534, distance: 281.3
click at [732, 534] on div "46903913 - JJJ MINIMERCADO LTDA Tipo de cliente: 30 - L3 clientes específicos (…" at bounding box center [744, 340] width 1488 height 681
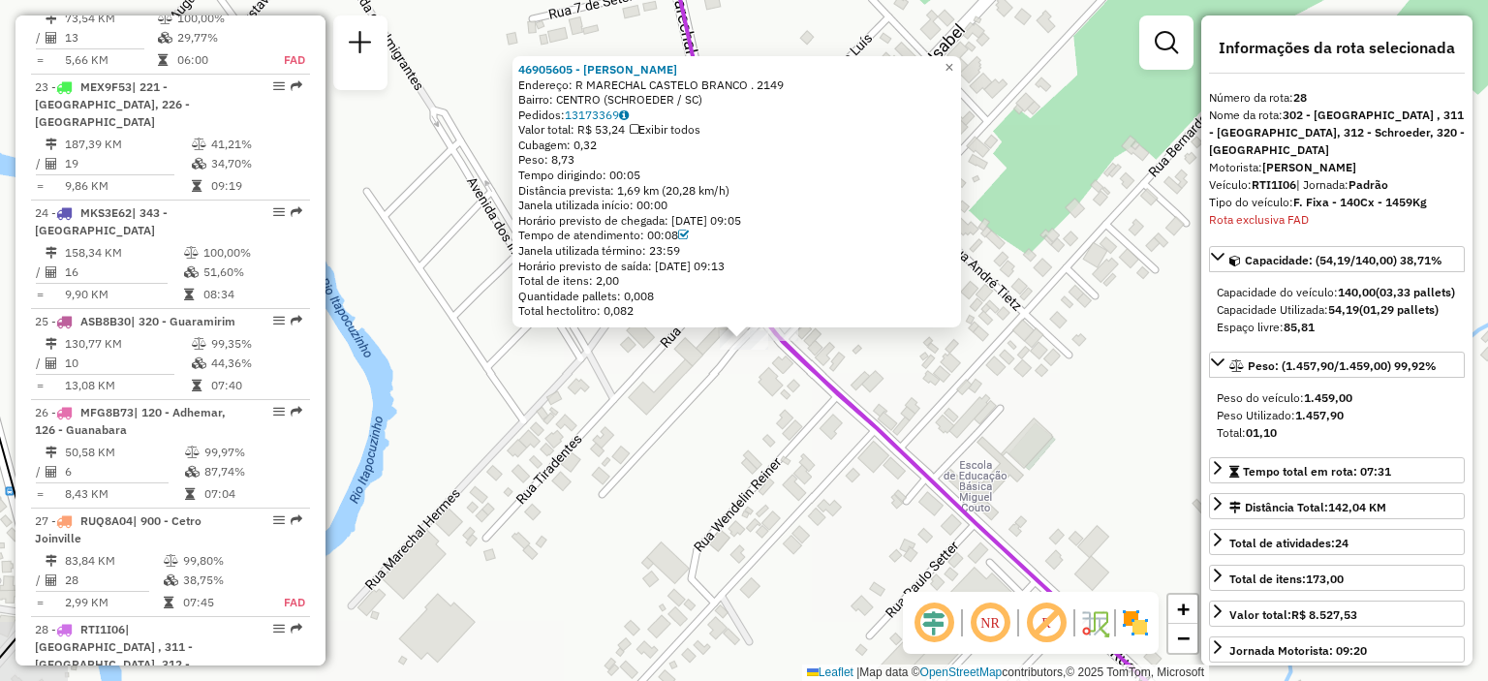
scroll to position [3862, 0]
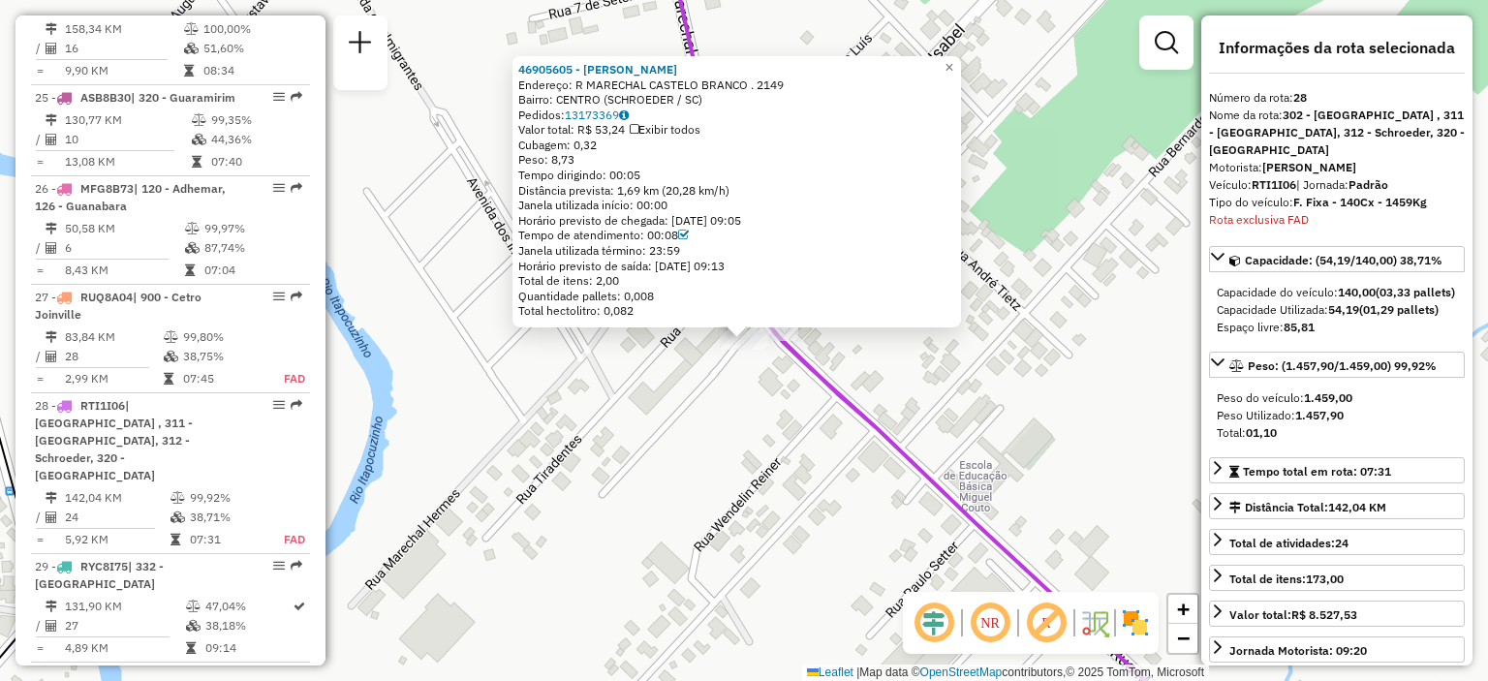
click at [810, 417] on div "Rota 28 - Placa RTI1I06 46905605 - VITOR SIMAO ANTUNES 46905605 - VITOR SIMAO A…" at bounding box center [744, 340] width 1488 height 681
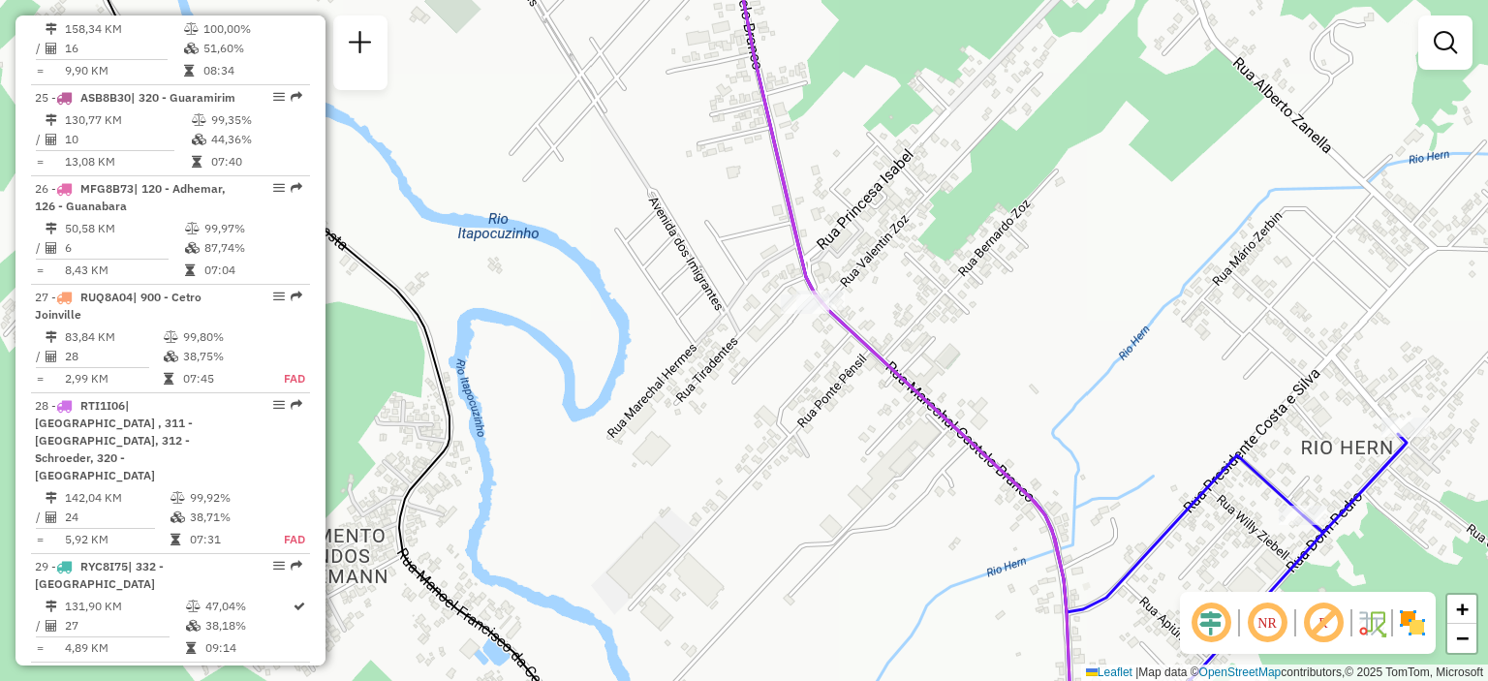
click at [892, 286] on div "Rota 19 - Placa RLI9F47 46903913 - JJJ MINIMERCADO LTDA Janela de atendimento G…" at bounding box center [744, 340] width 1488 height 681
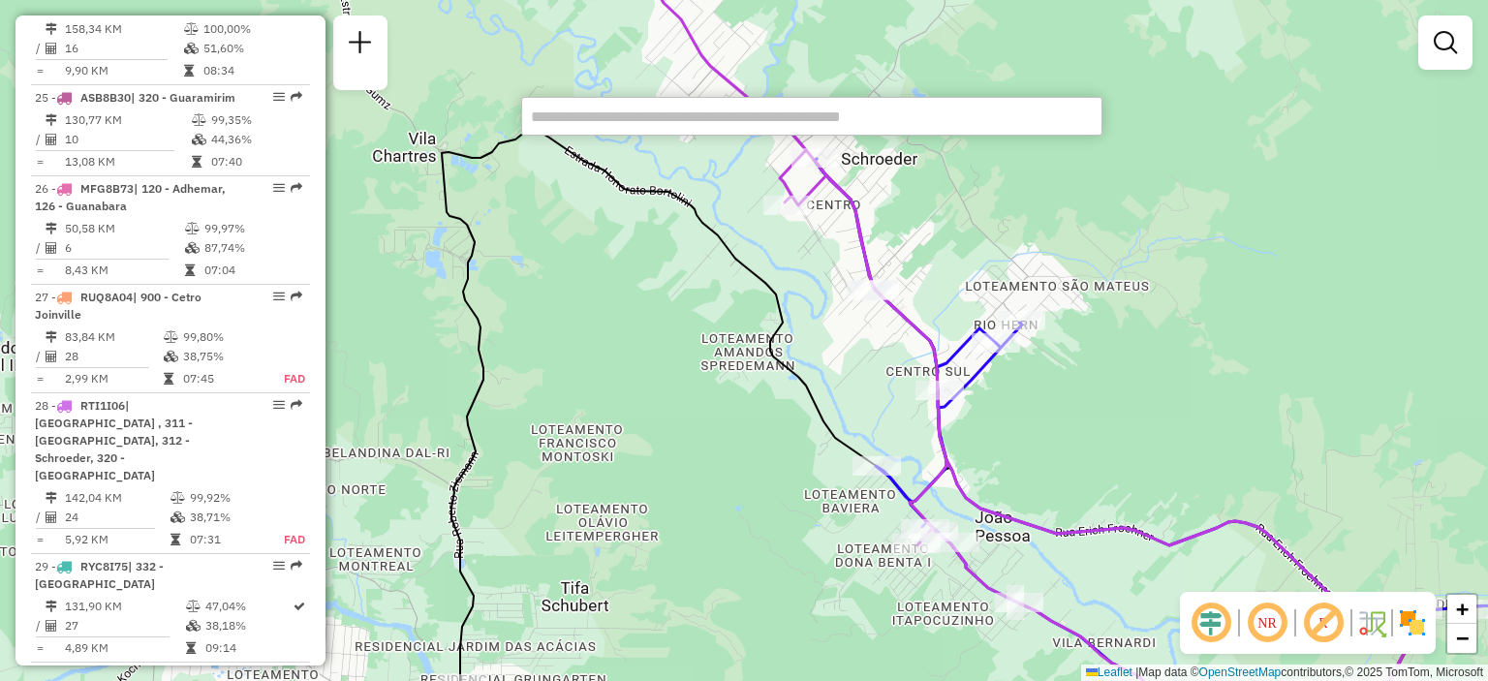
click at [686, 115] on input "text" at bounding box center [811, 116] width 581 height 39
type input "*"
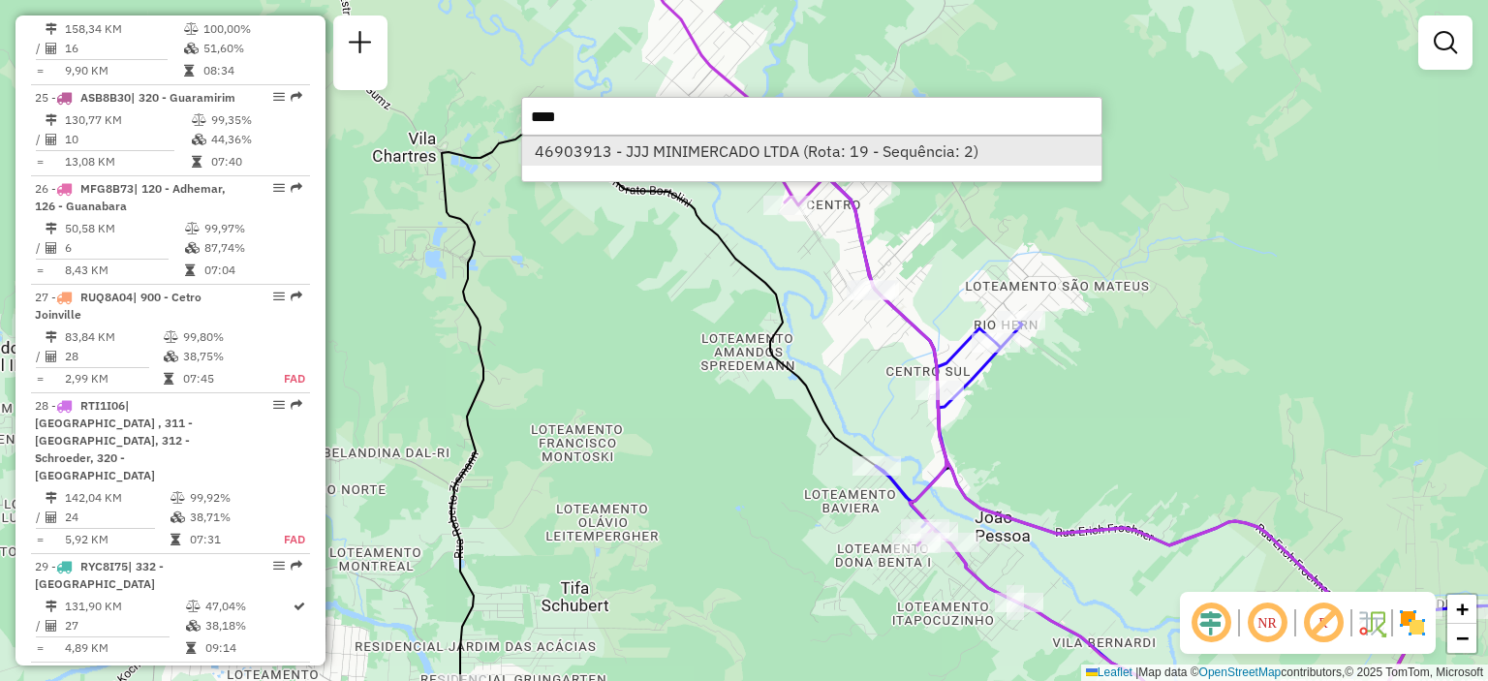
type input "****"
click at [755, 153] on li "46903913 - JJJ MINIMERCADO LTDA (Rota: 19 - Sequência: 2)" at bounding box center [811, 151] width 579 height 29
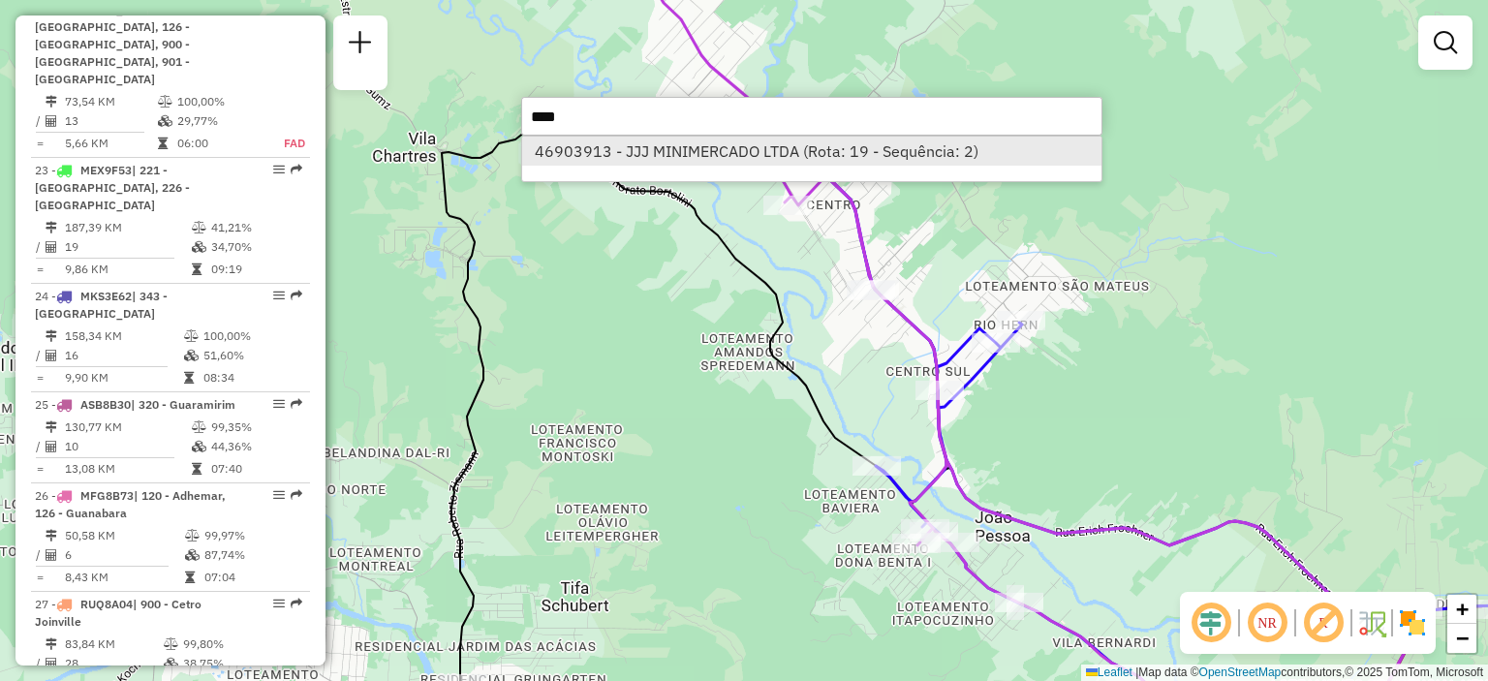
select select "**********"
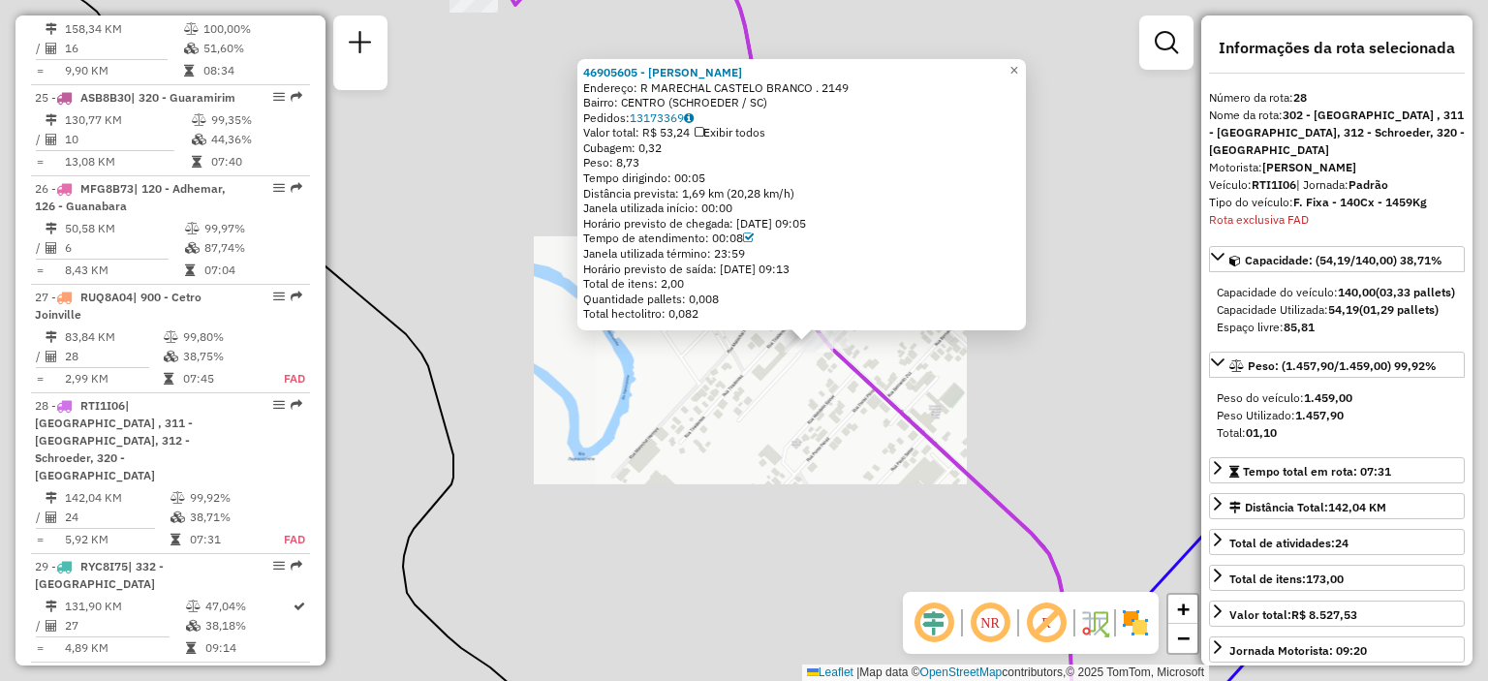
click at [825, 380] on div "46905605 - VITOR SIMAO ANTUNES Endereço: R MARECHAL CASTELO BRANCO . 2149 Bairr…" at bounding box center [744, 340] width 1488 height 681
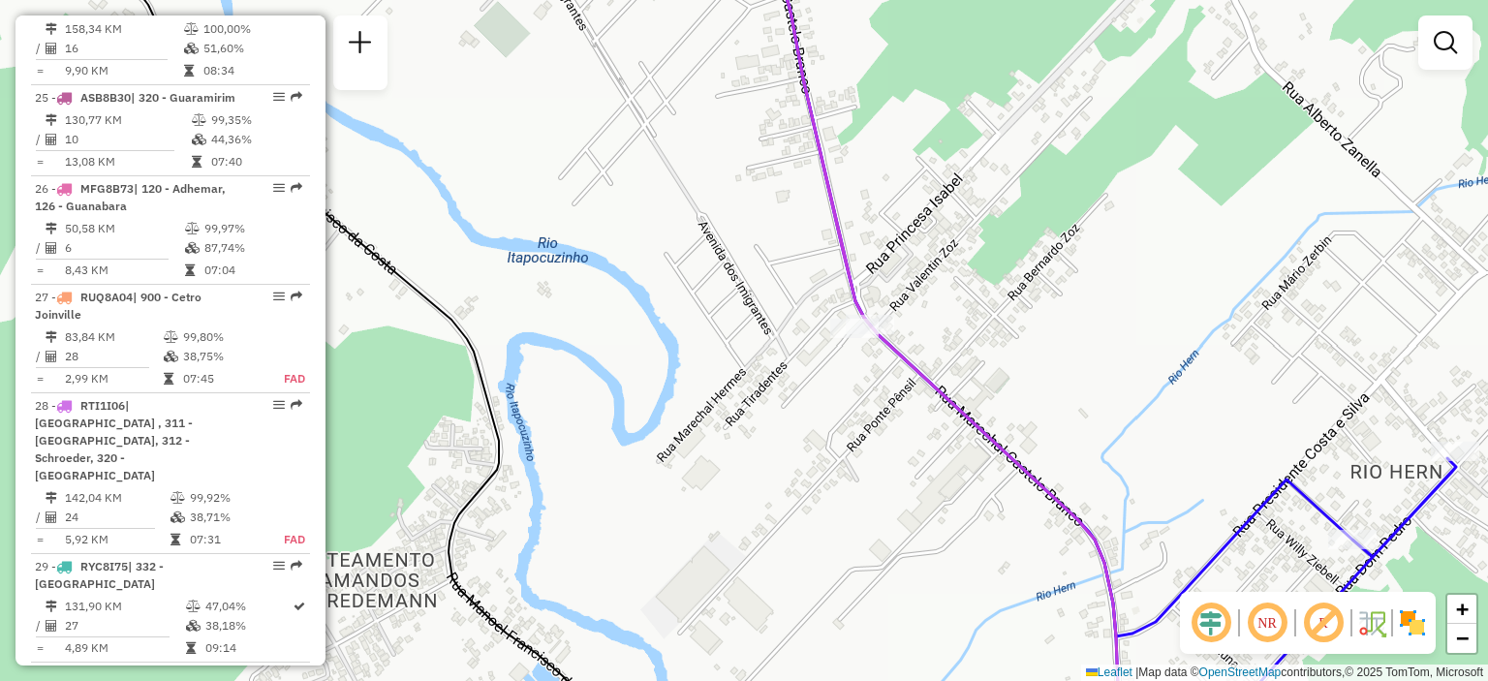
drag, startPoint x: 921, startPoint y: 316, endPoint x: 968, endPoint y: 301, distance: 48.7
click at [968, 301] on div "Janela de atendimento Grade de atendimento Capacidade Transportadoras Veículos …" at bounding box center [744, 340] width 1488 height 681
